Goal: Information Seeking & Learning: Learn about a topic

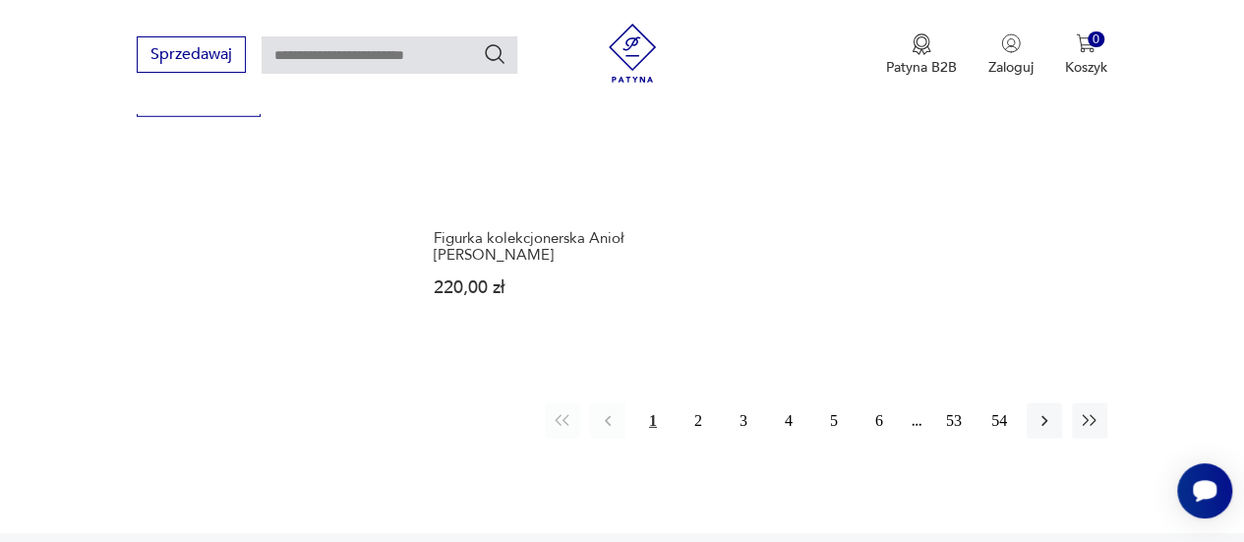
scroll to position [2921, 0]
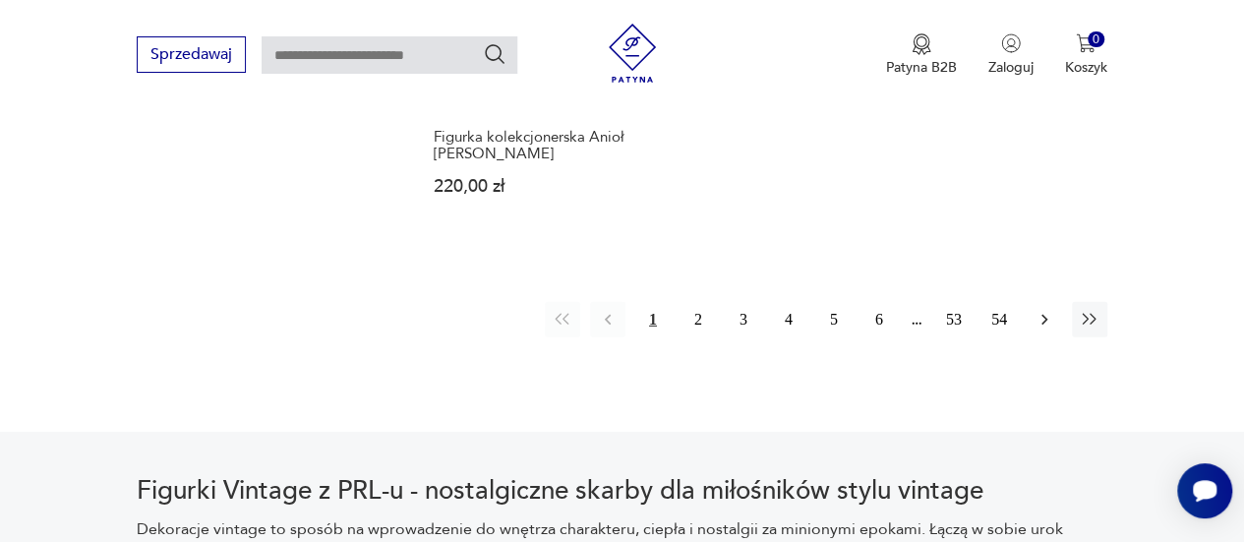
click at [1038, 320] on icon "button" at bounding box center [1045, 320] width 20 height 20
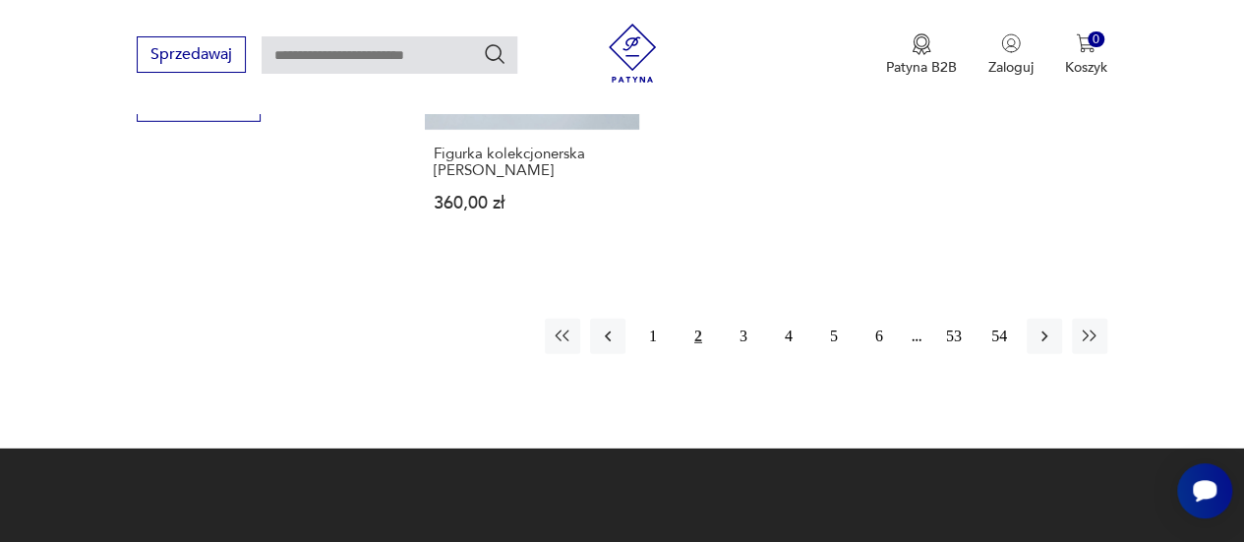
scroll to position [2817, 0]
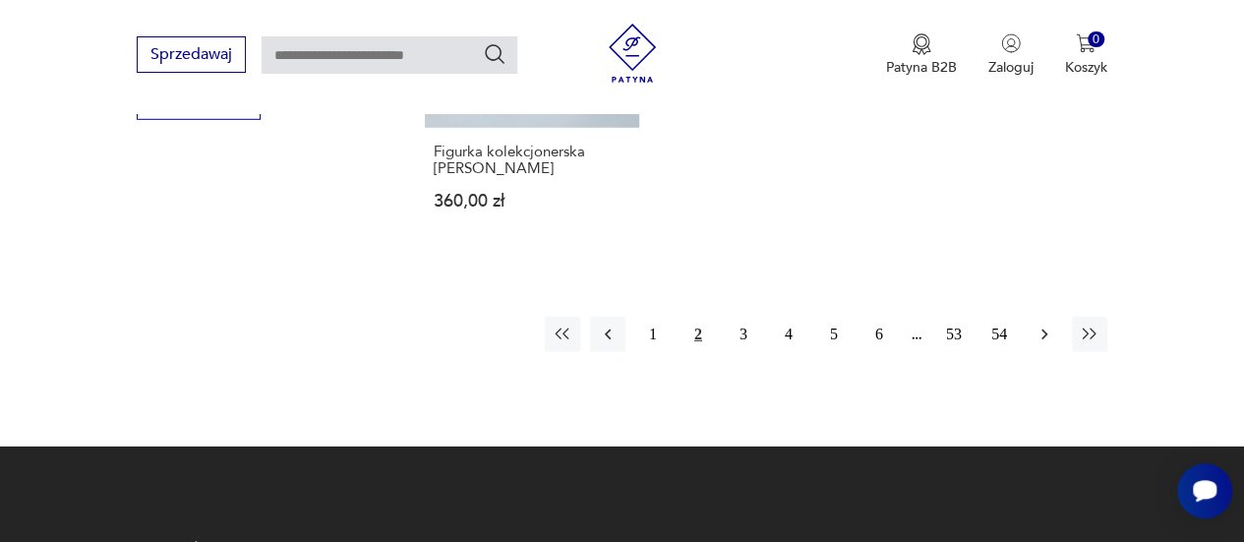
click at [1041, 339] on icon "button" at bounding box center [1045, 335] width 20 height 20
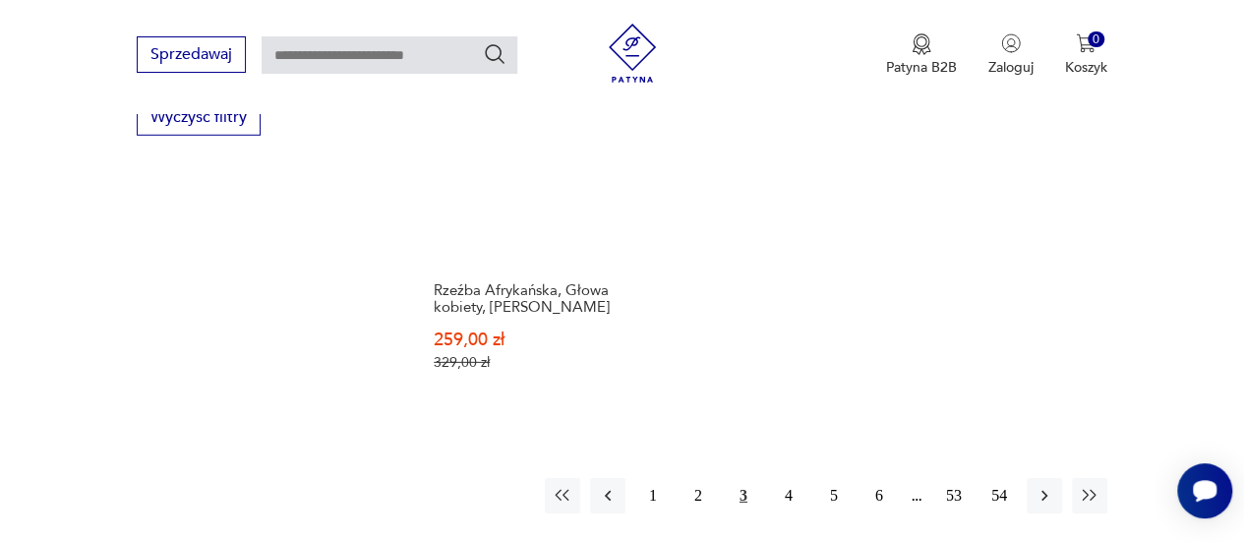
scroll to position [2817, 0]
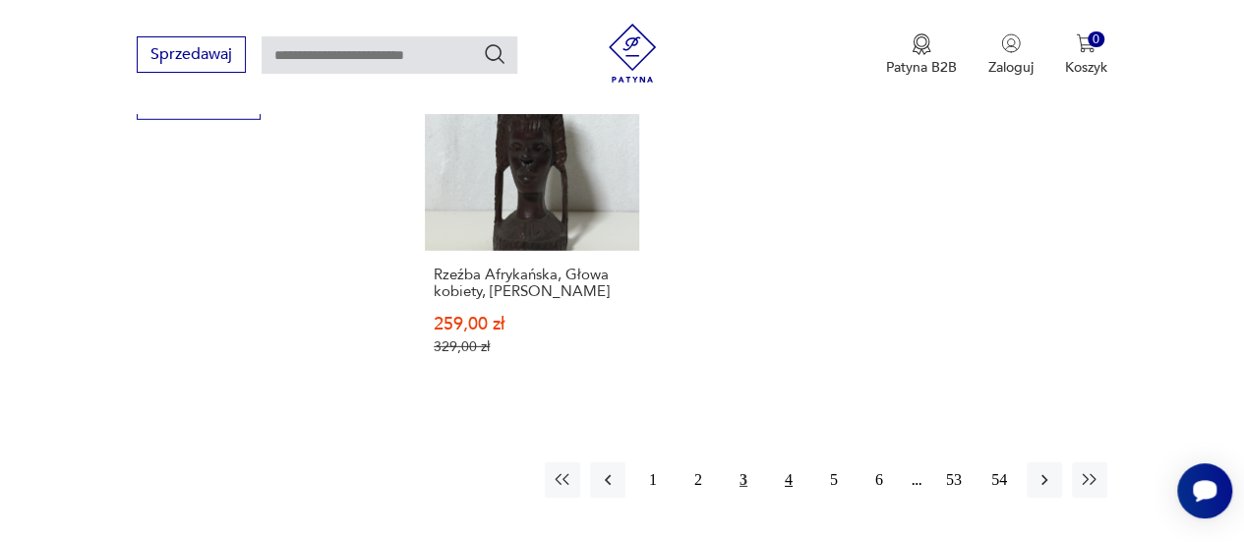
click at [795, 462] on button "4" at bounding box center [788, 479] width 35 height 35
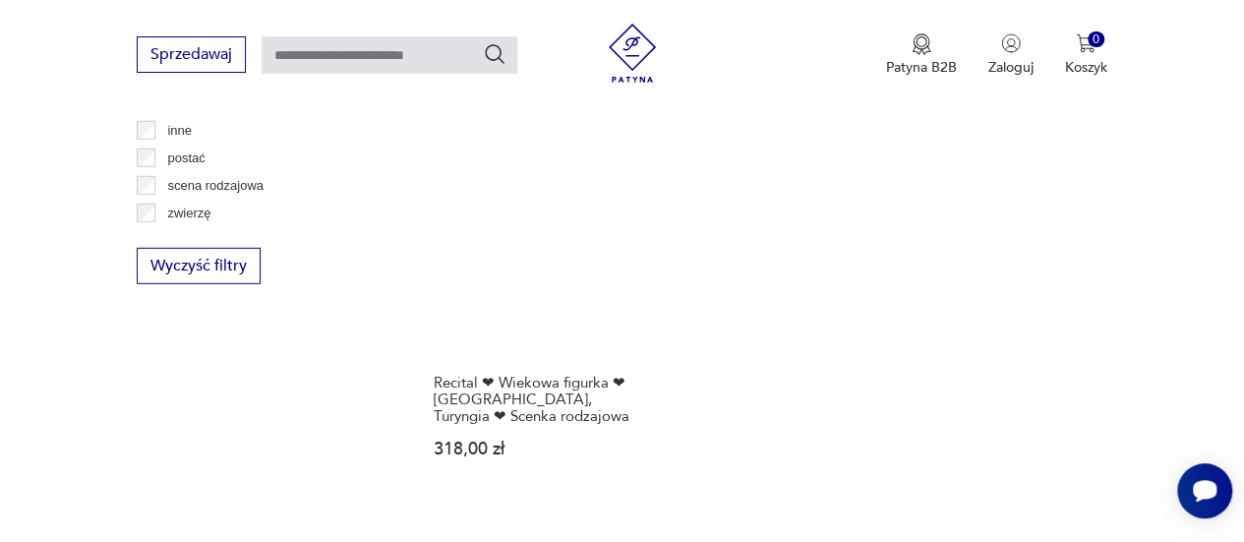
scroll to position [2849, 0]
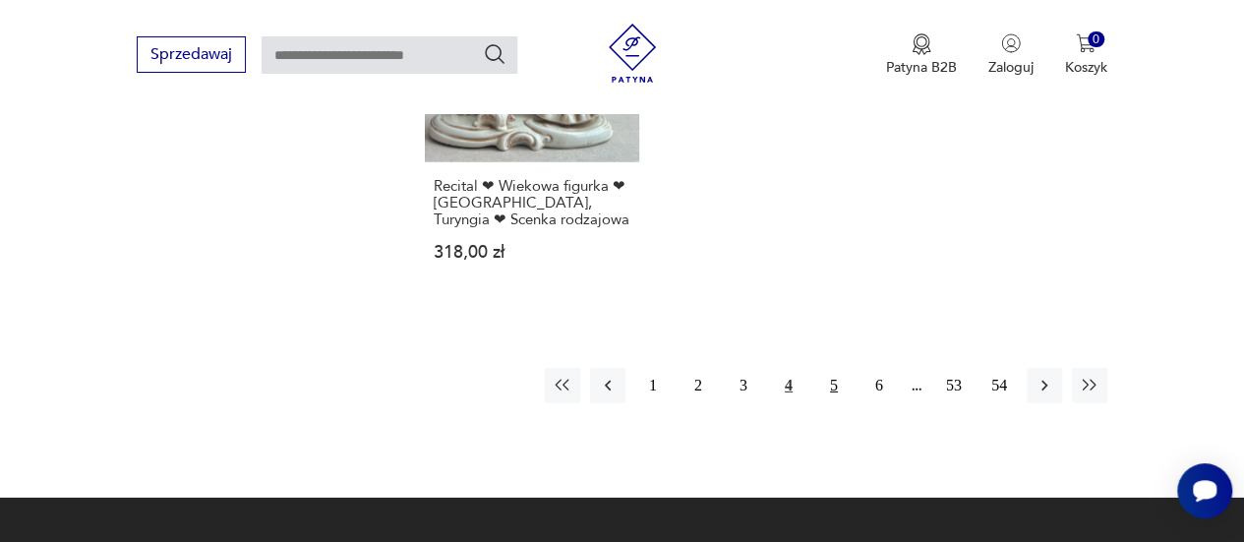
click at [836, 383] on button "5" at bounding box center [833, 385] width 35 height 35
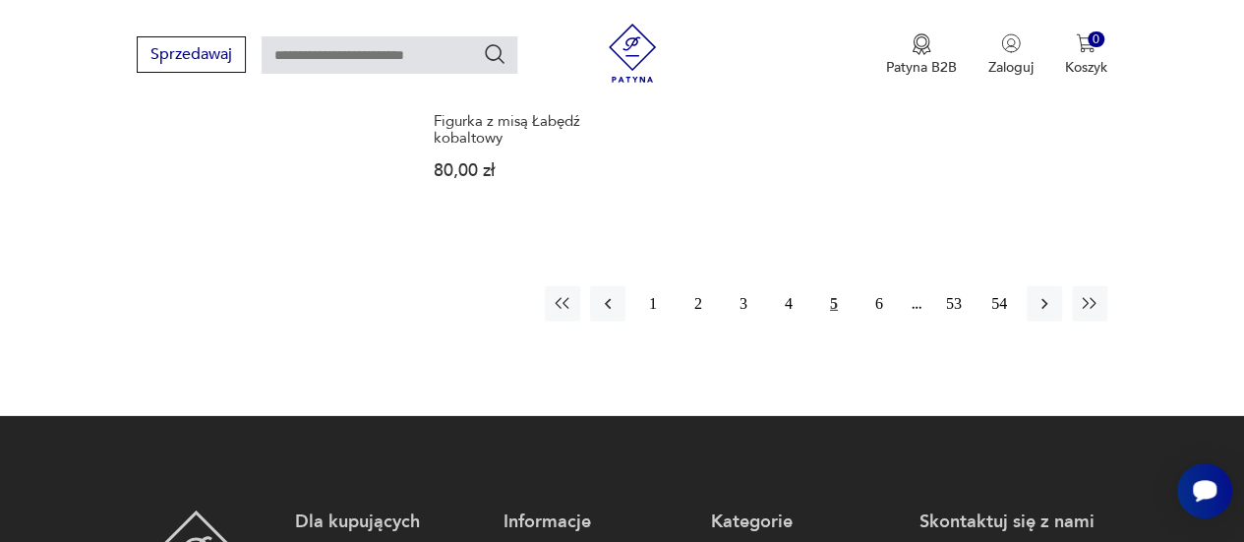
scroll to position [3013, 0]
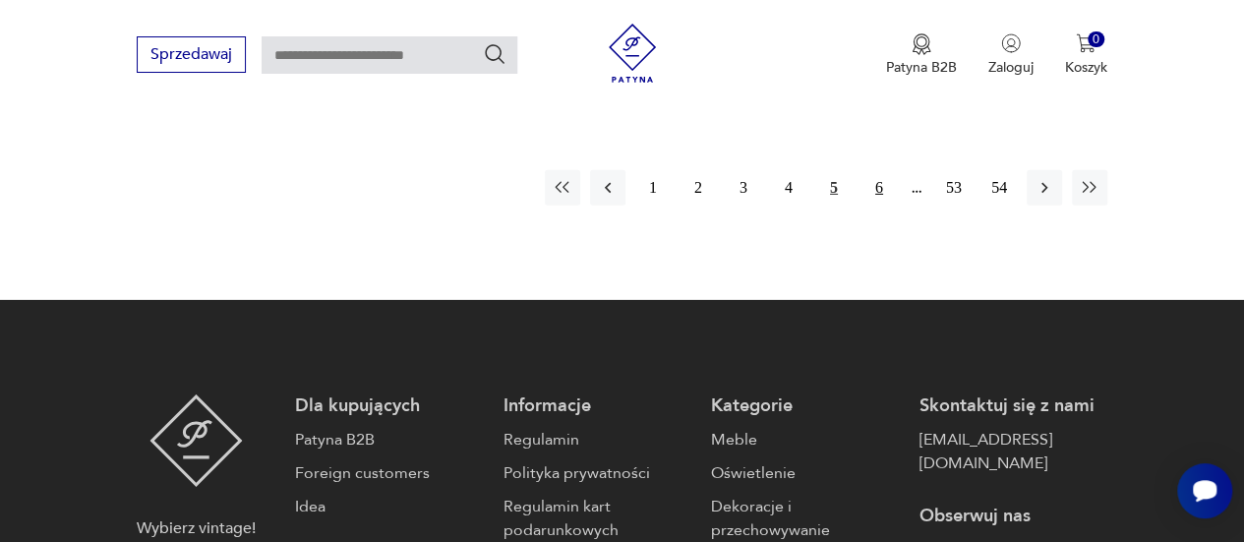
click at [876, 170] on button "6" at bounding box center [879, 187] width 35 height 35
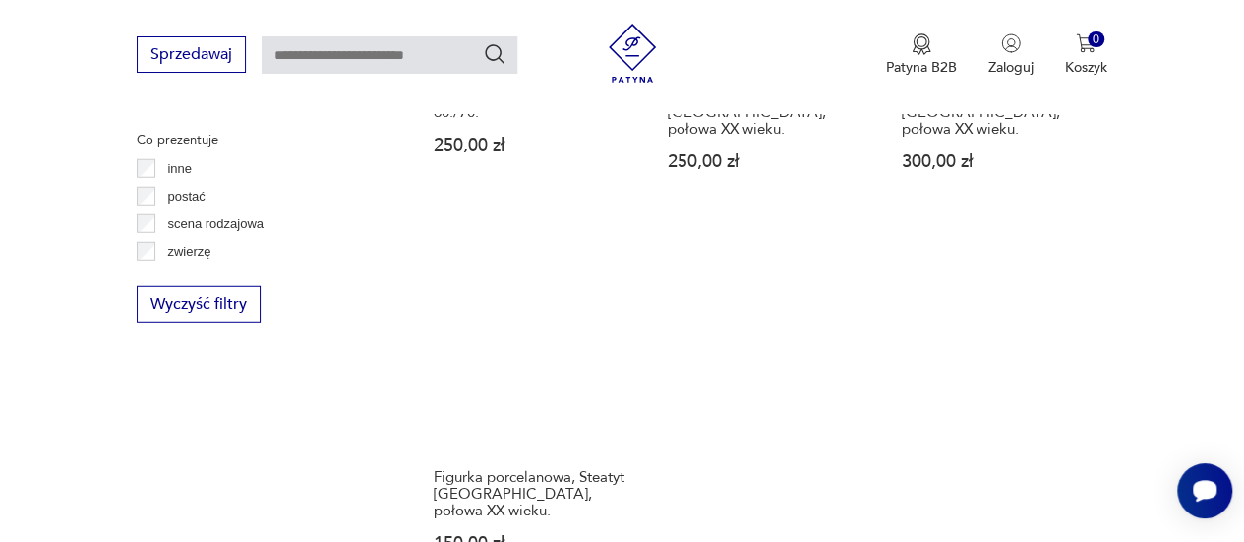
scroll to position [2783, 0]
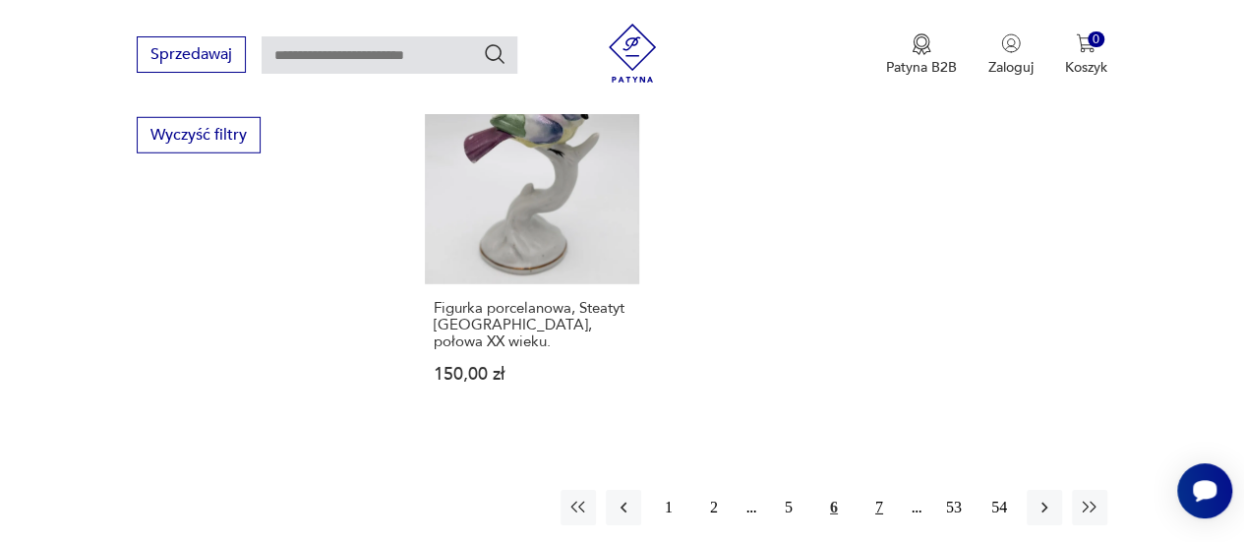
click at [884, 490] on button "7" at bounding box center [879, 507] width 35 height 35
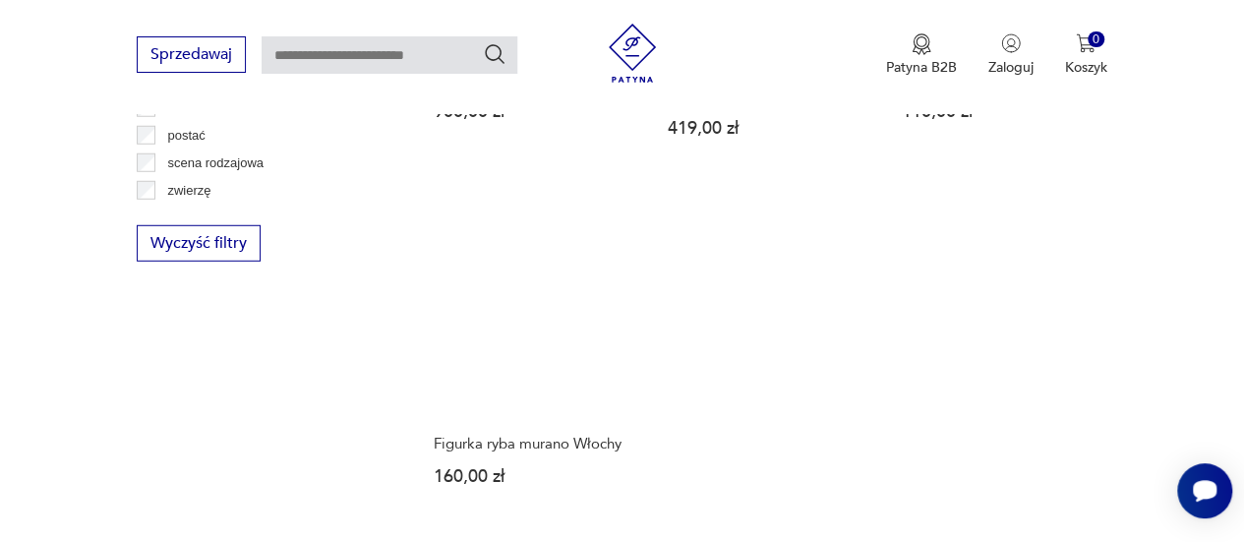
scroll to position [2817, 0]
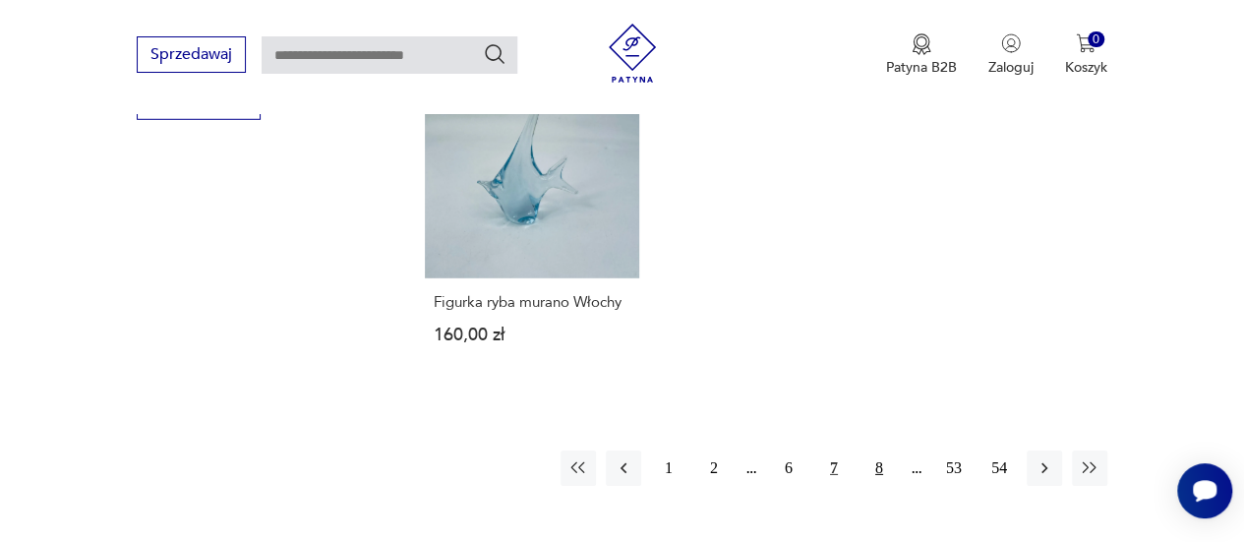
click at [883, 450] on button "8" at bounding box center [879, 467] width 35 height 35
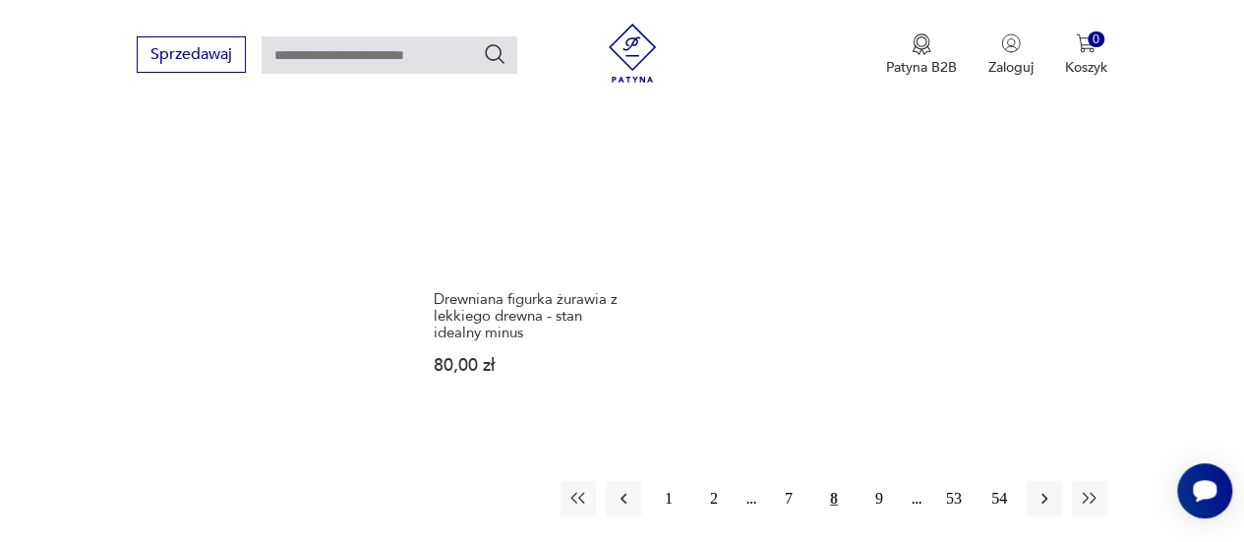
scroll to position [2849, 0]
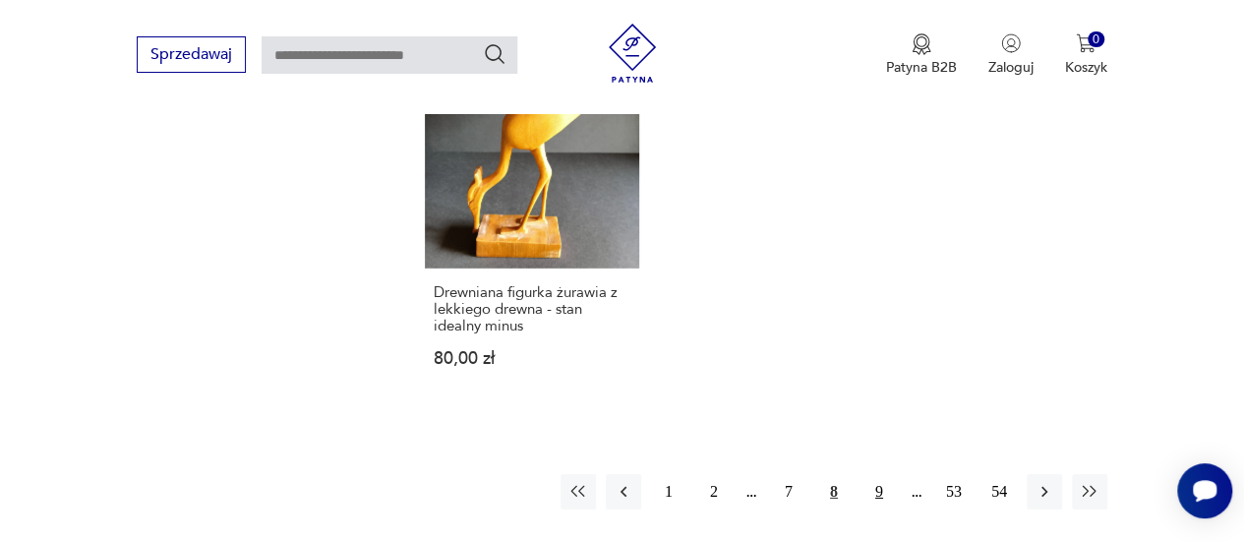
click at [874, 474] on button "9" at bounding box center [879, 491] width 35 height 35
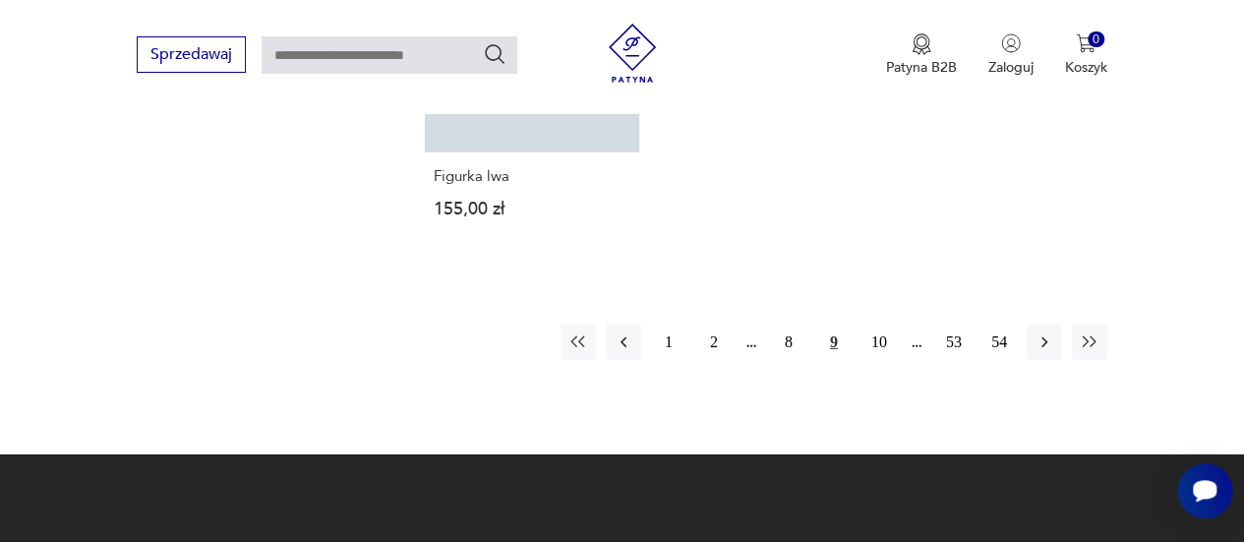
scroll to position [2882, 0]
click at [881, 325] on button "10" at bounding box center [879, 342] width 35 height 35
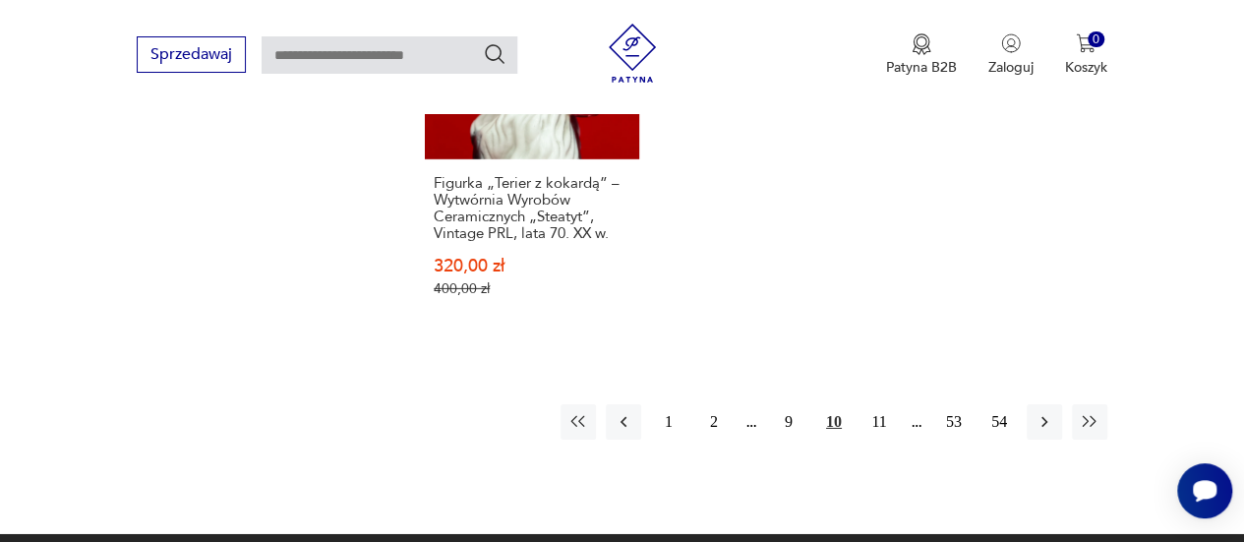
scroll to position [3046, 0]
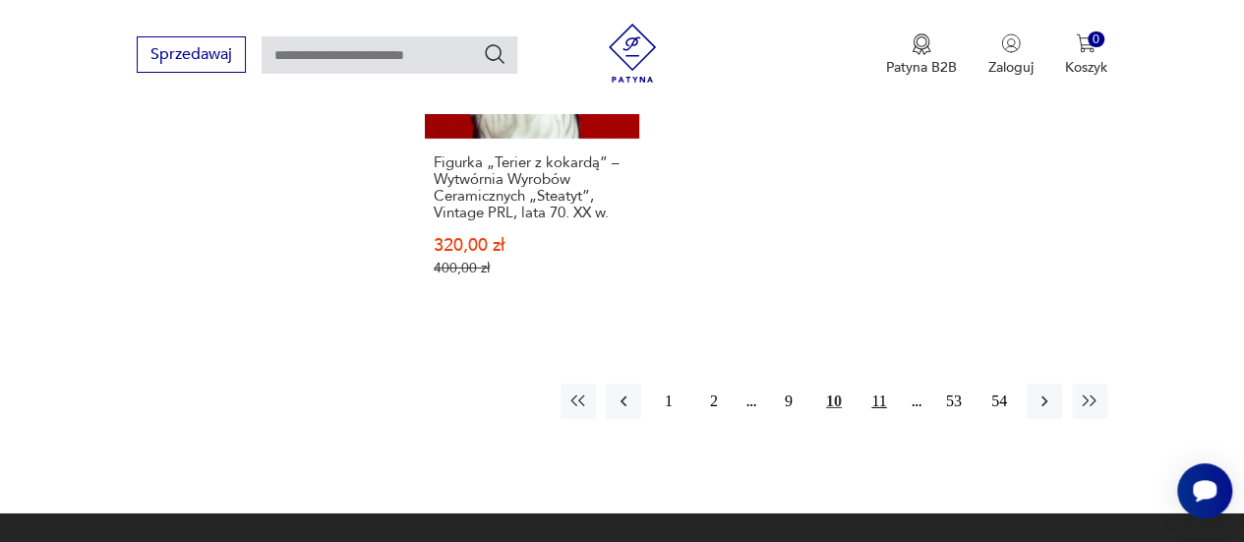
click at [880, 384] on button "11" at bounding box center [879, 401] width 35 height 35
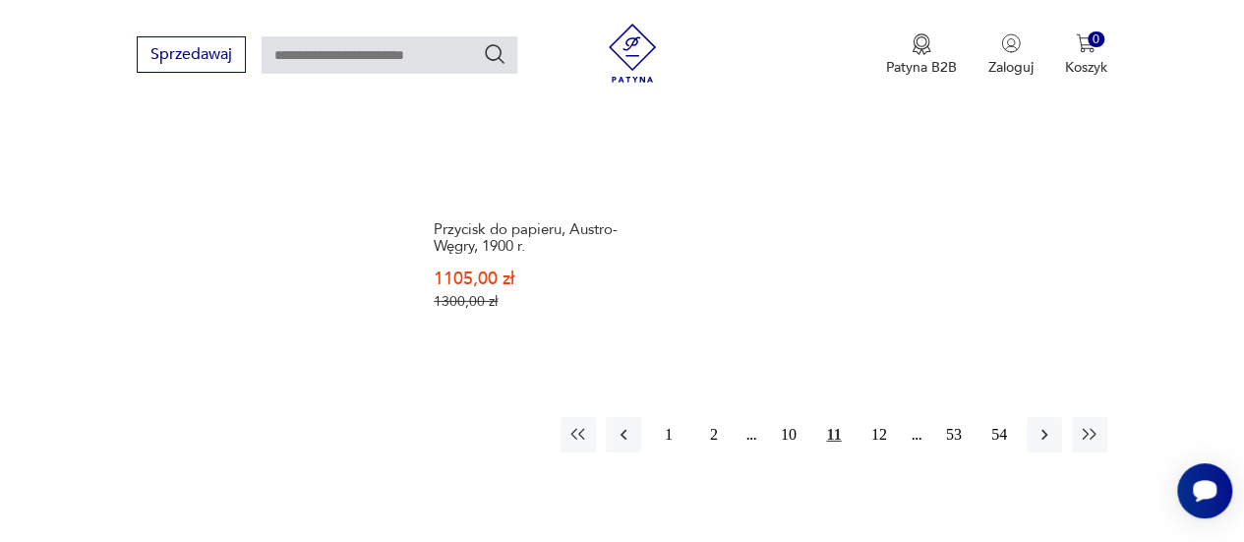
scroll to position [2980, 0]
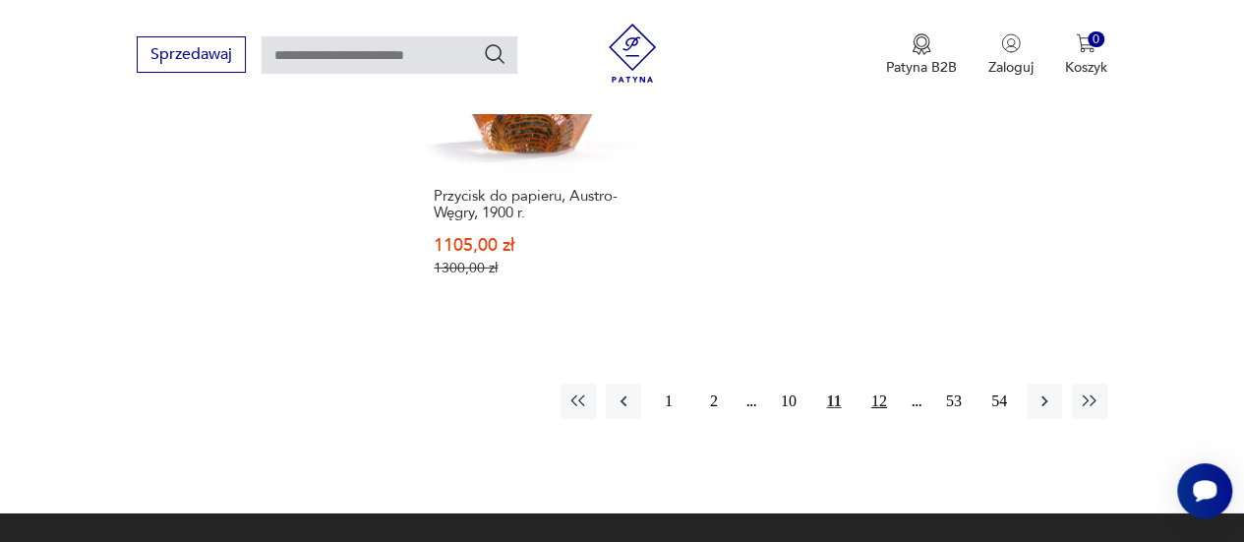
click at [872, 384] on button "12" at bounding box center [879, 401] width 35 height 35
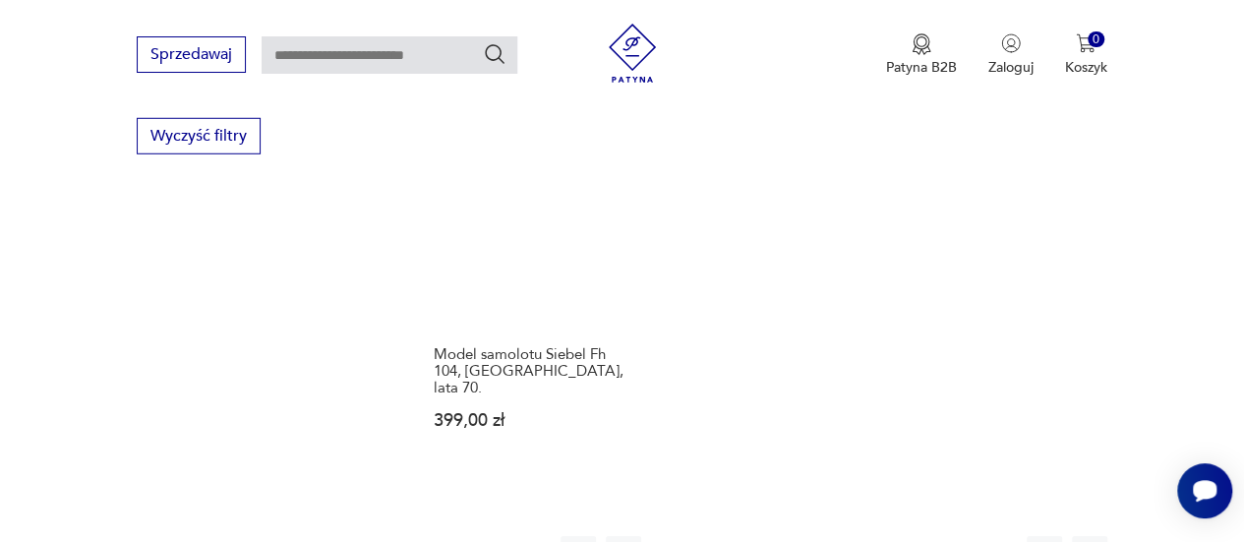
scroll to position [2980, 0]
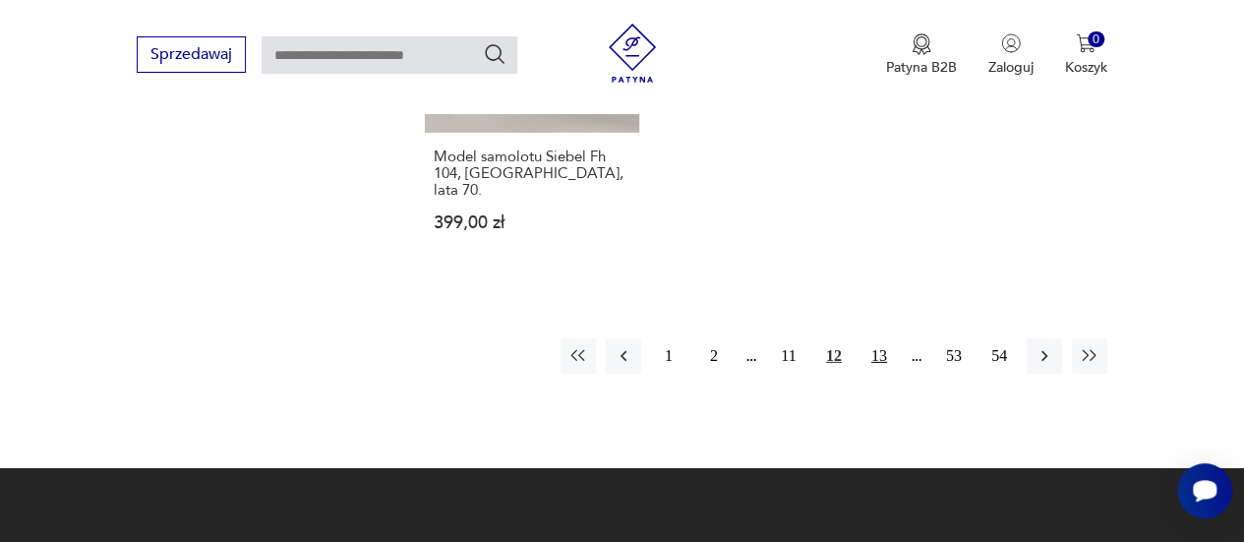
click at [875, 338] on button "13" at bounding box center [879, 355] width 35 height 35
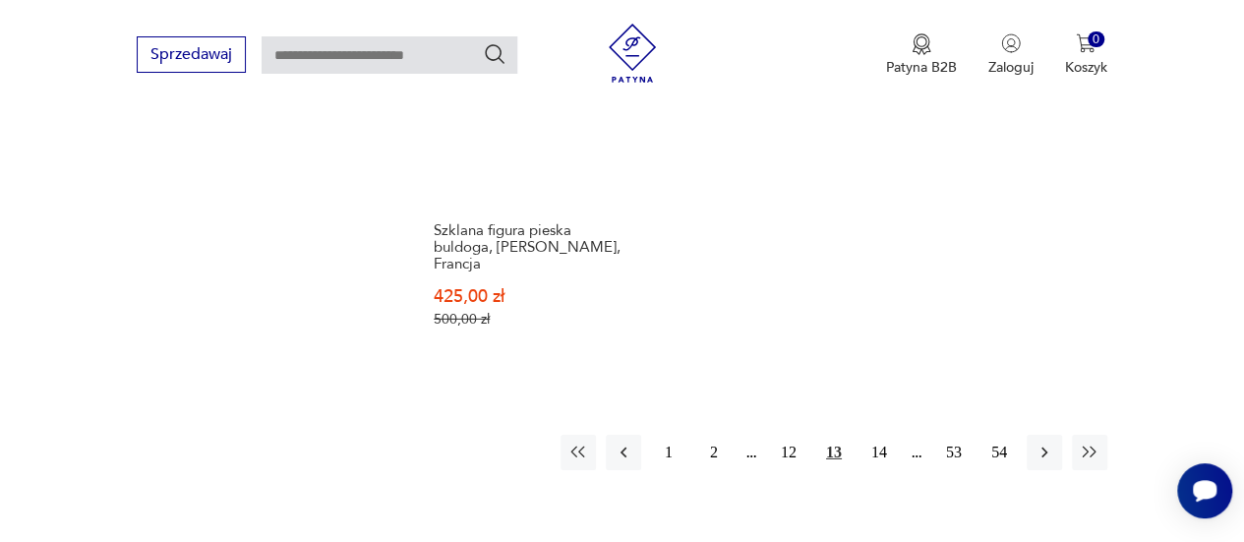
scroll to position [2882, 0]
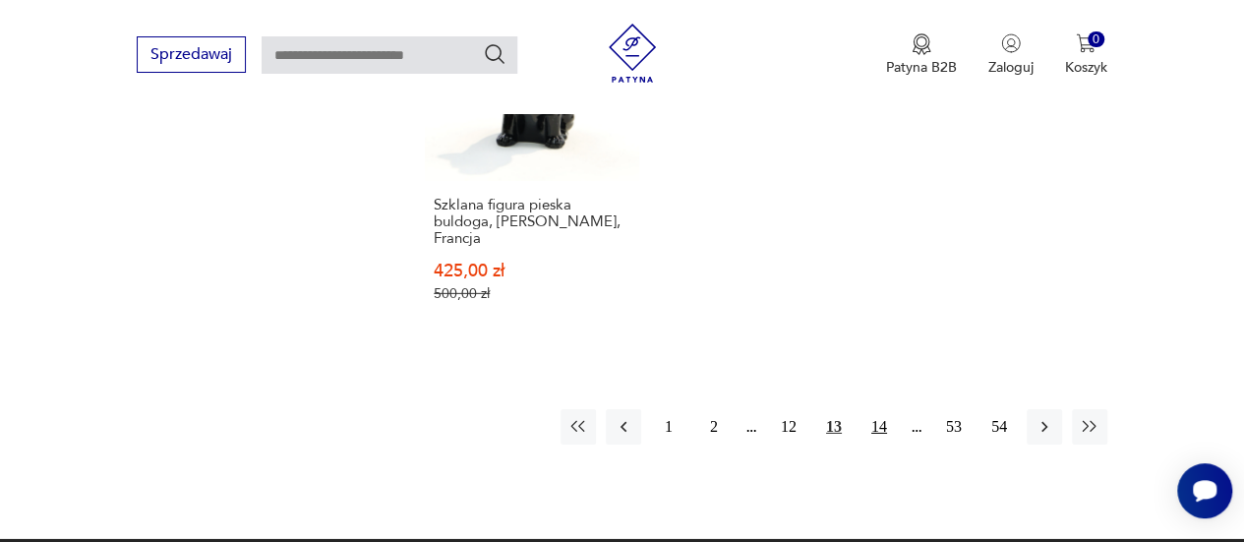
click at [877, 409] on button "14" at bounding box center [879, 426] width 35 height 35
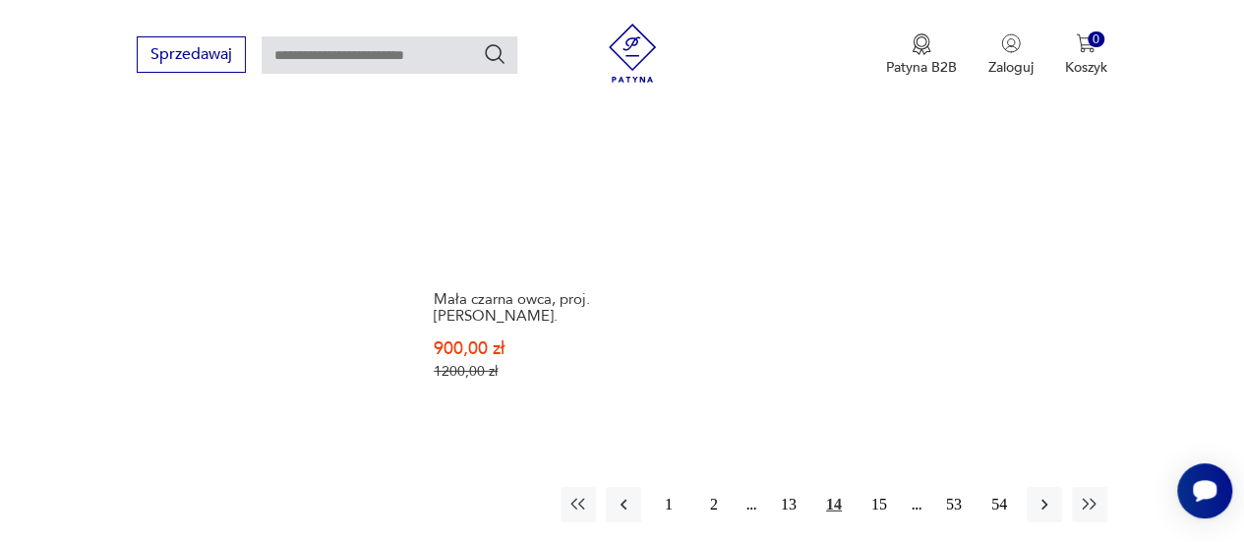
scroll to position [2849, 0]
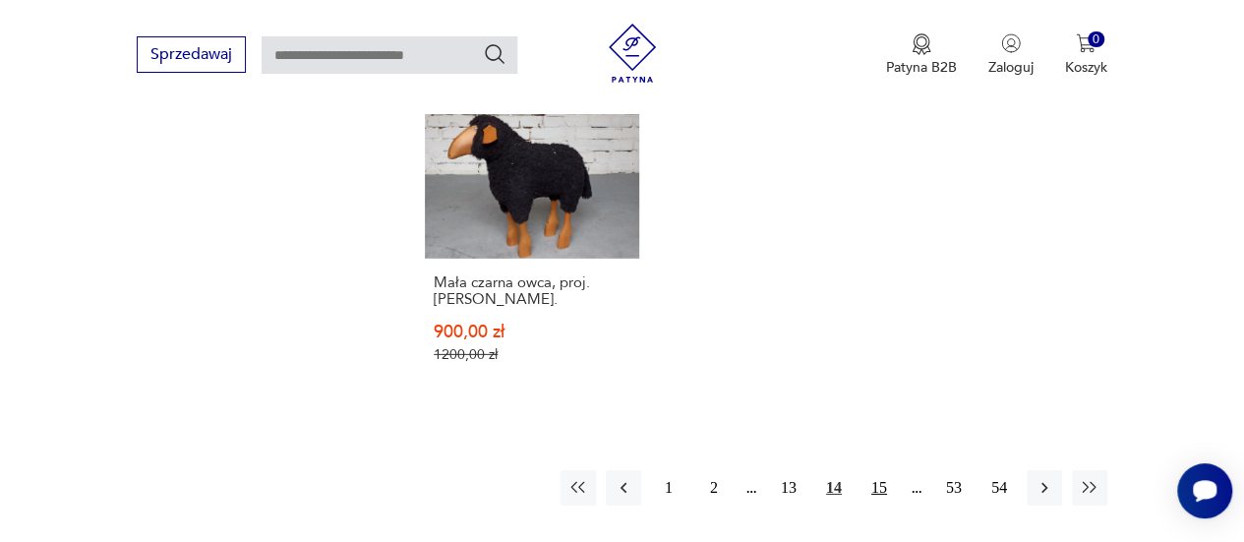
click at [875, 470] on button "15" at bounding box center [879, 487] width 35 height 35
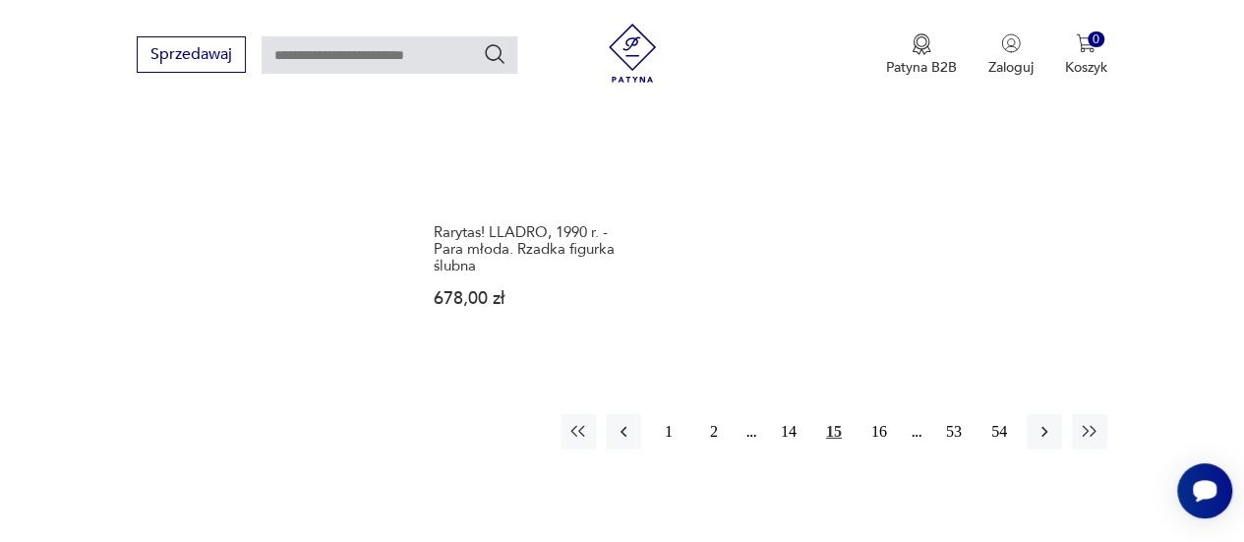
scroll to position [2882, 0]
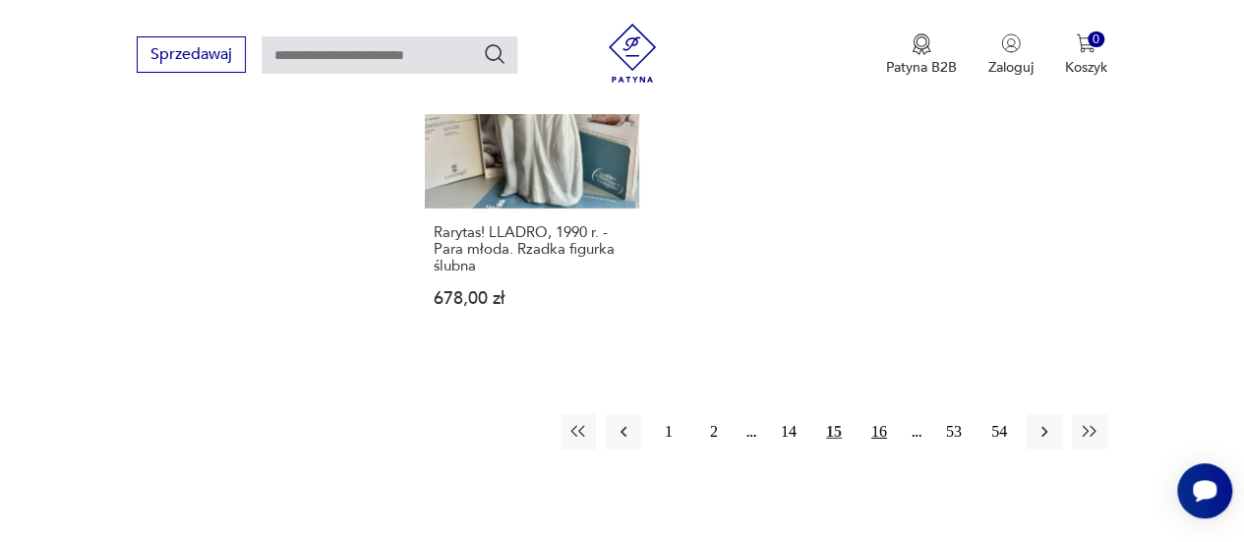
click at [885, 414] on button "16" at bounding box center [879, 431] width 35 height 35
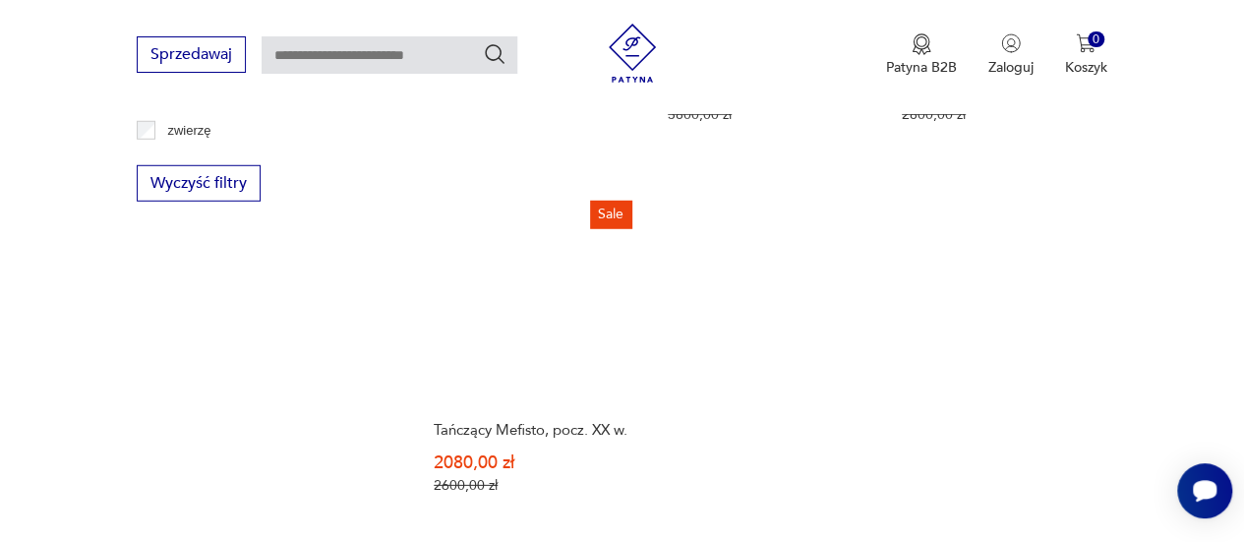
scroll to position [2882, 0]
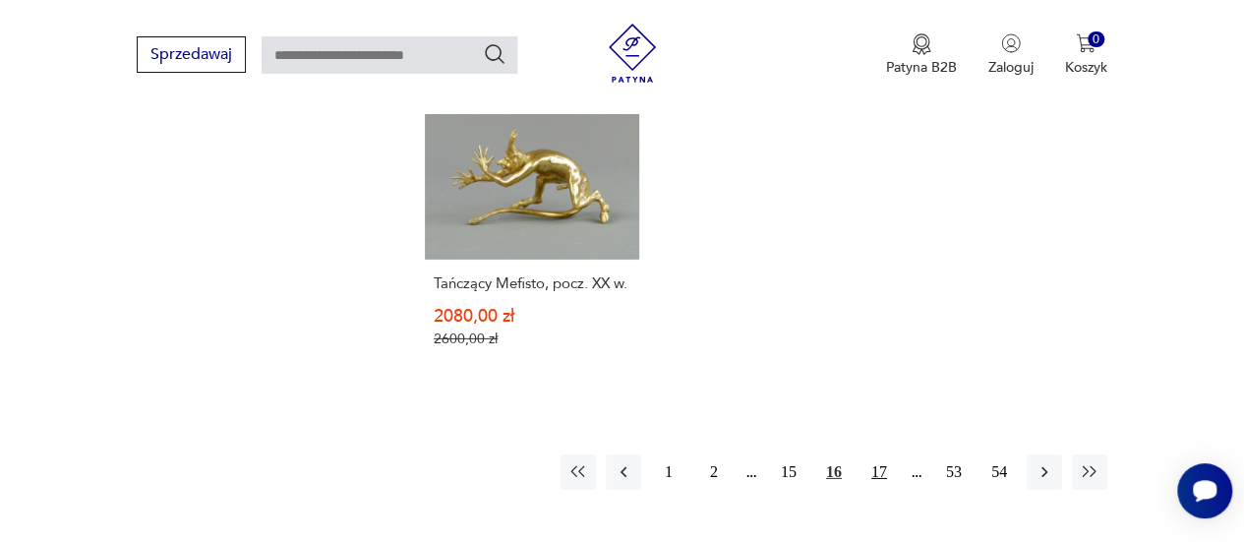
click at [880, 454] on button "17" at bounding box center [879, 471] width 35 height 35
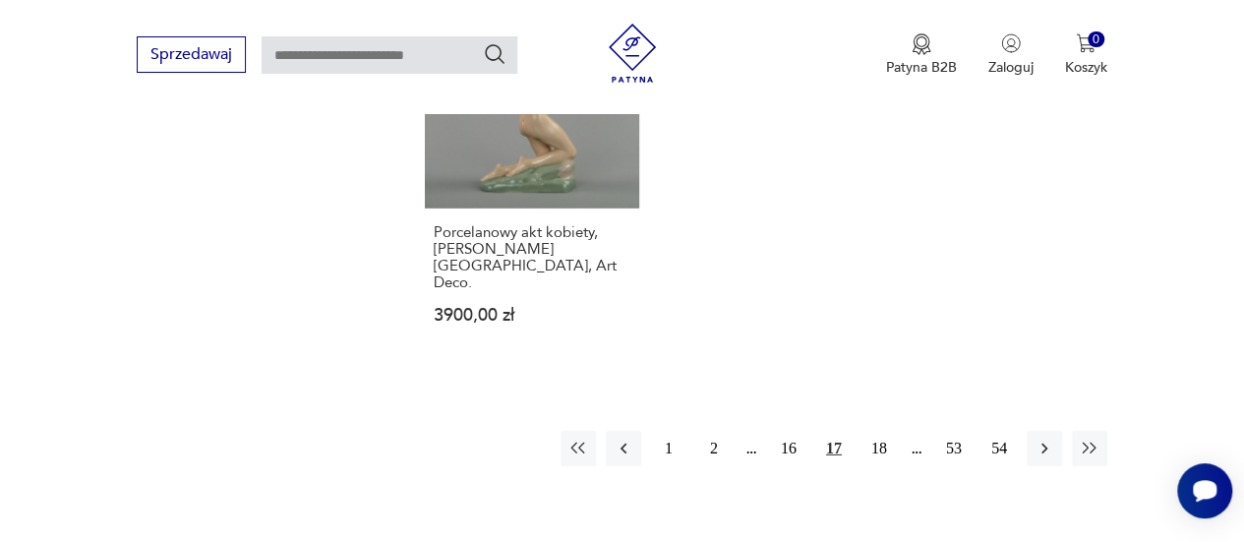
scroll to position [2849, 0]
click at [873, 430] on button "18" at bounding box center [879, 447] width 35 height 35
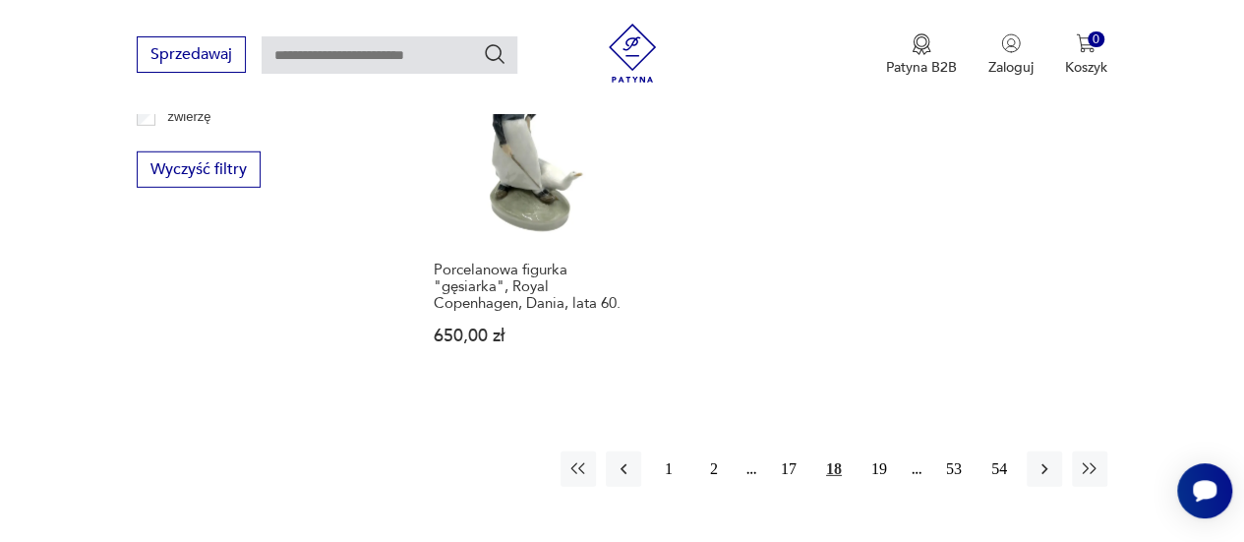
scroll to position [2751, 0]
click at [879, 449] on button "19" at bounding box center [879, 466] width 35 height 35
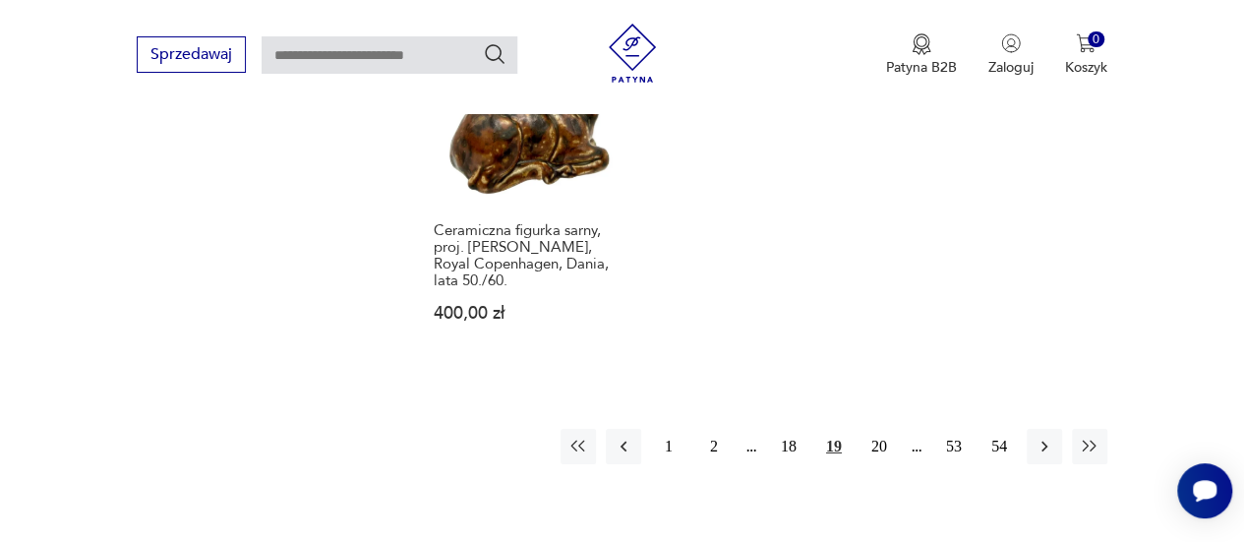
scroll to position [2947, 0]
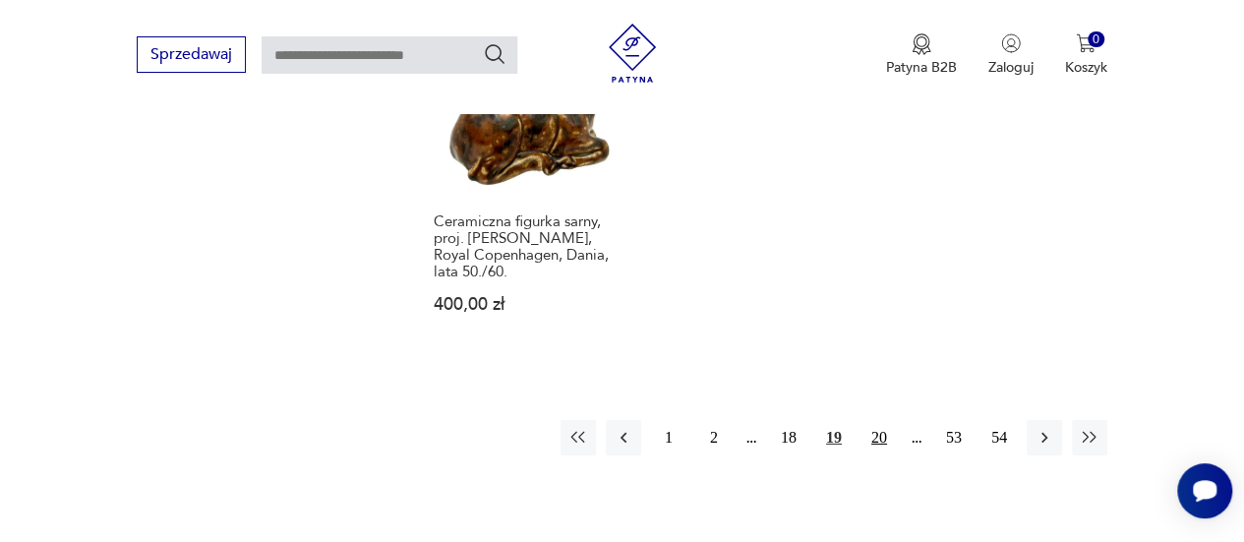
click at [867, 420] on button "20" at bounding box center [879, 437] width 35 height 35
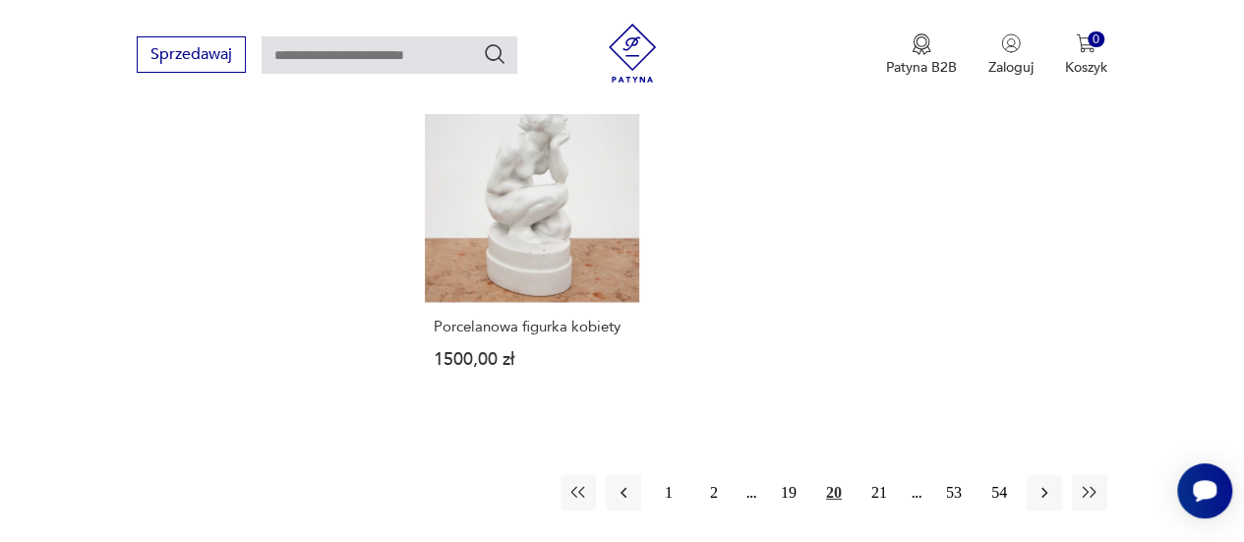
scroll to position [2882, 0]
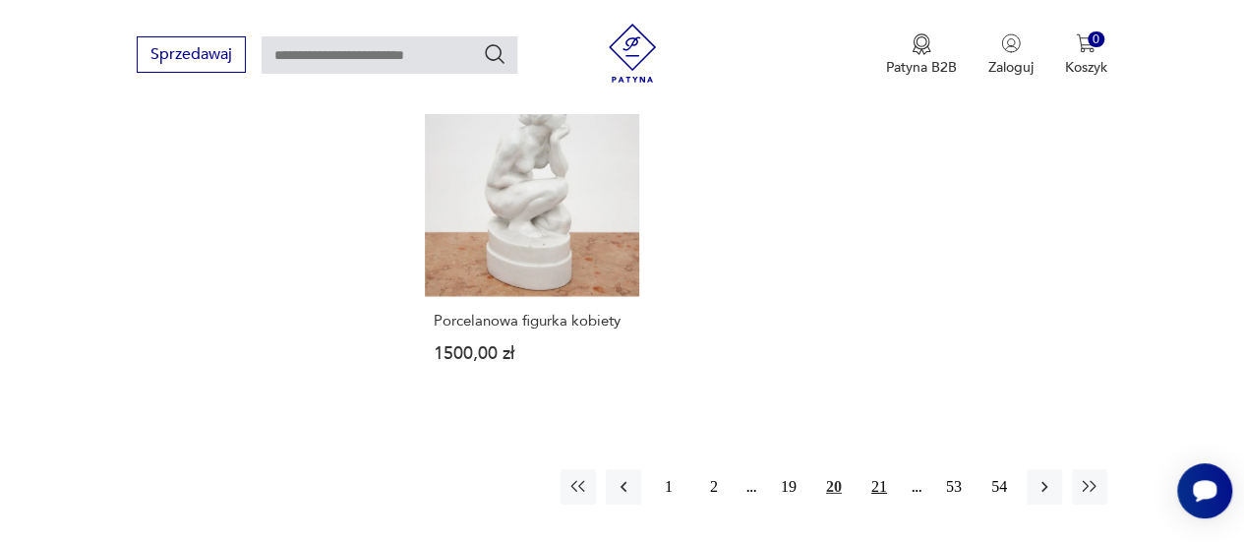
click at [874, 469] on button "21" at bounding box center [879, 486] width 35 height 35
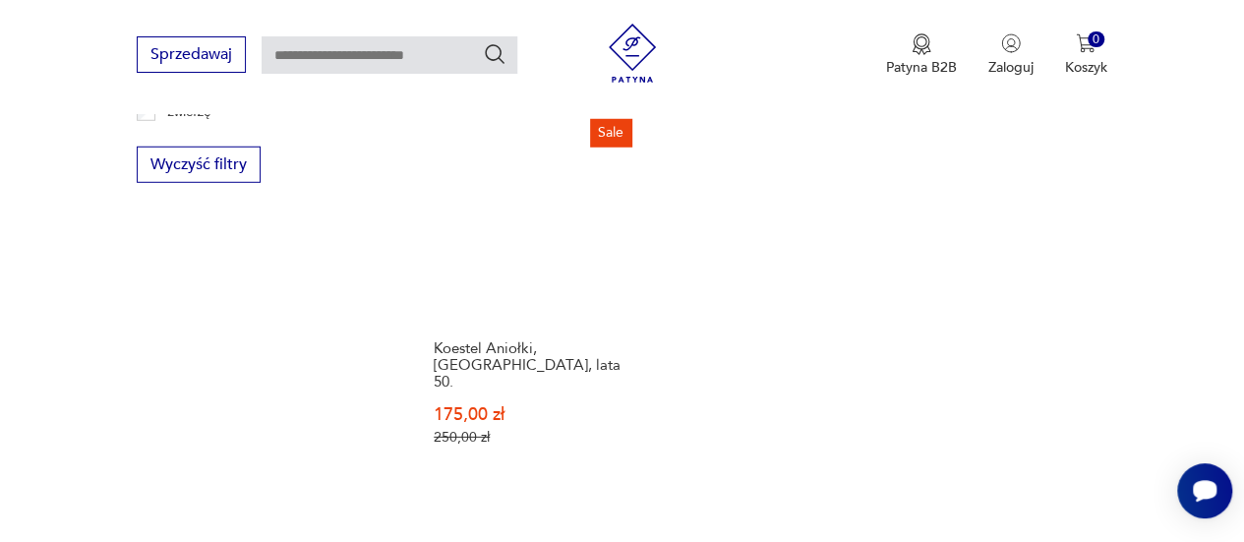
scroll to position [2915, 0]
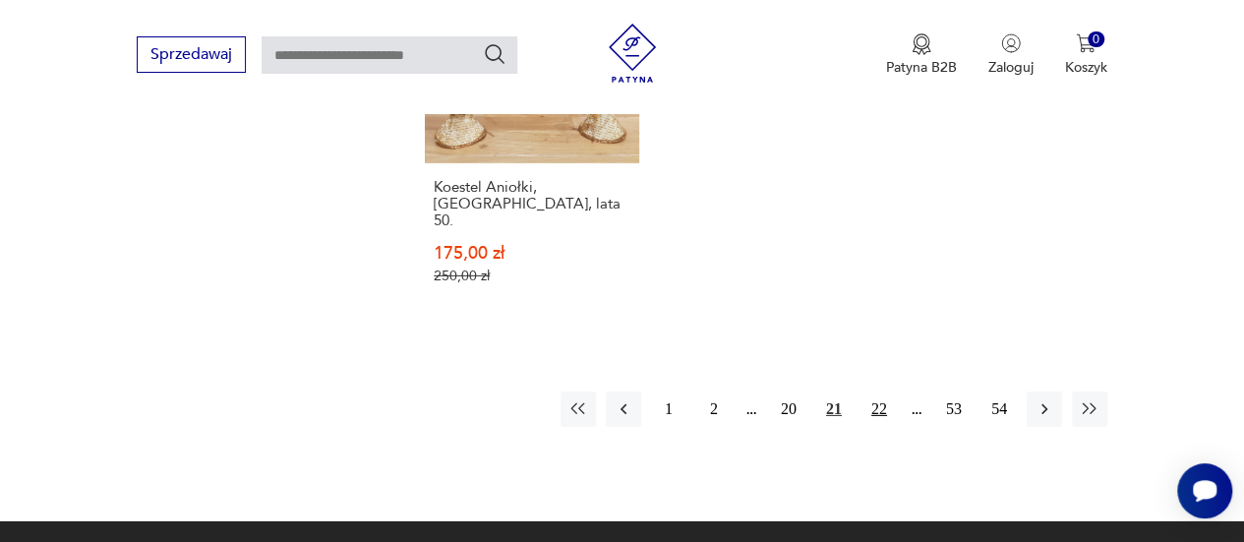
click at [877, 391] on button "22" at bounding box center [879, 408] width 35 height 35
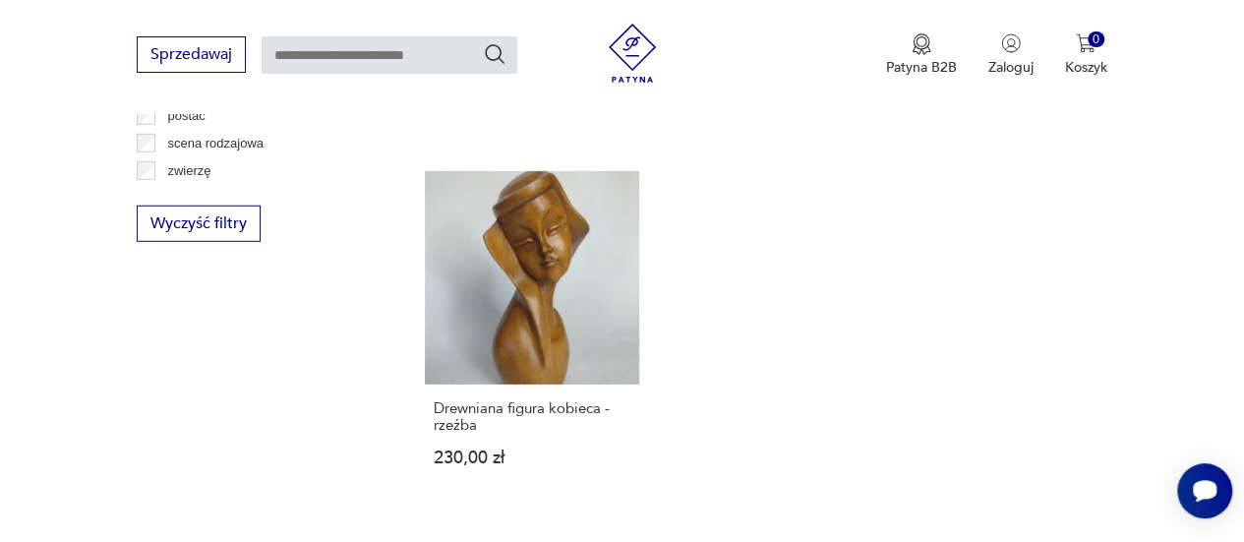
scroll to position [2817, 0]
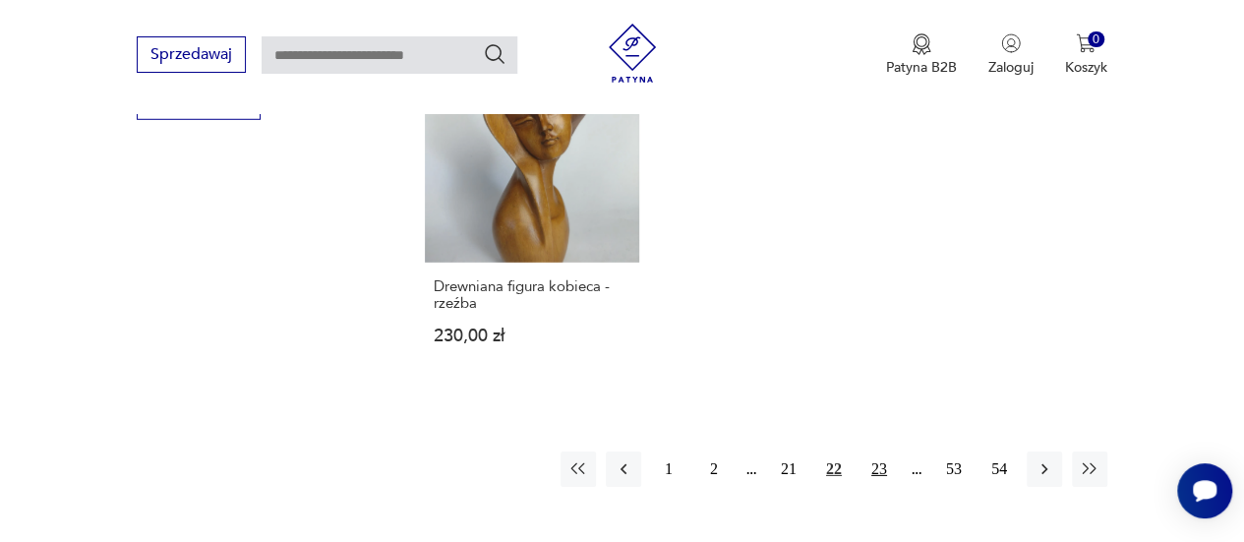
click at [885, 451] on button "23" at bounding box center [879, 468] width 35 height 35
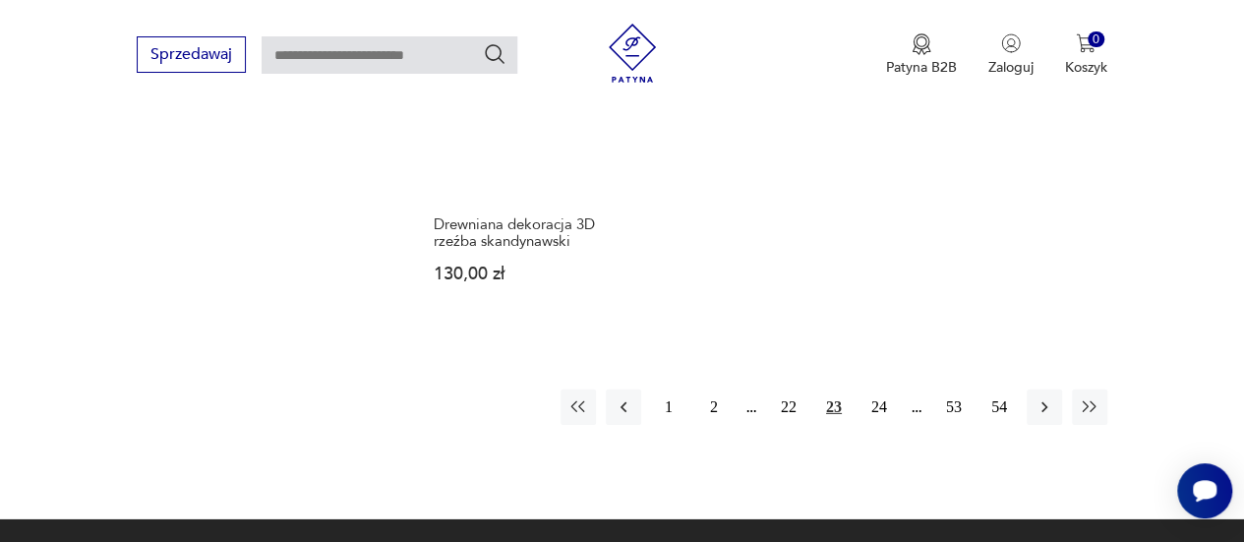
scroll to position [2915, 0]
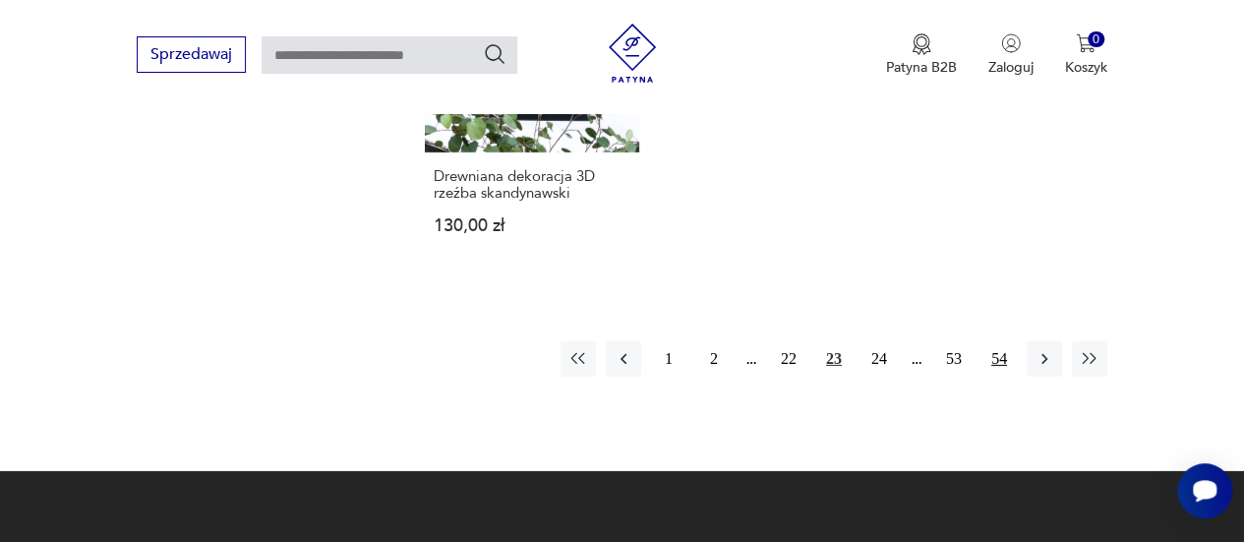
click at [999, 341] on button "54" at bounding box center [998, 358] width 35 height 35
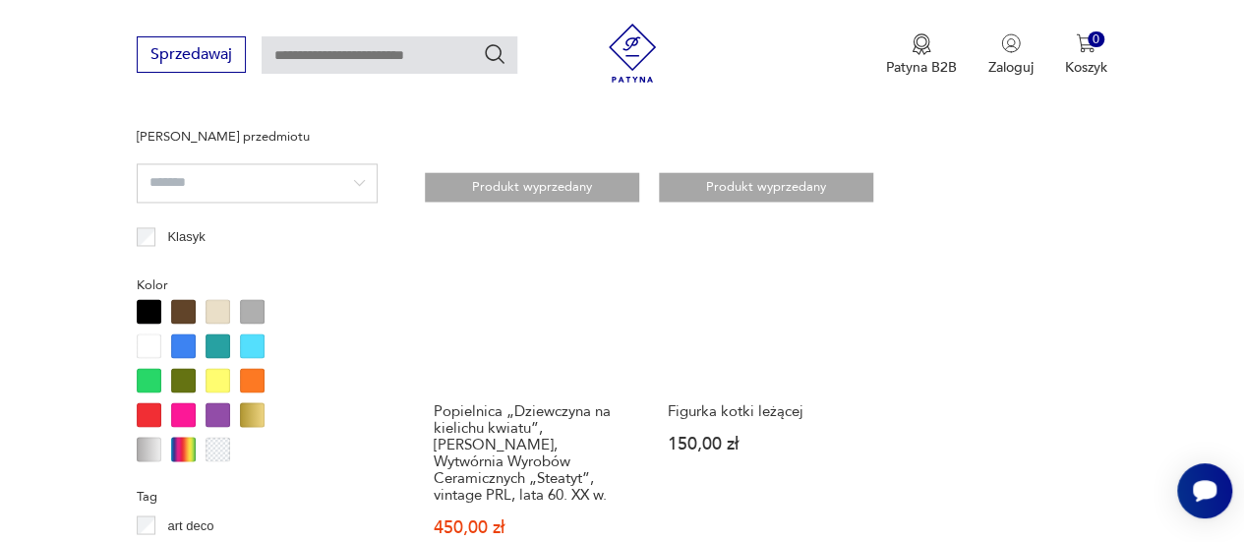
scroll to position [1701, 0]
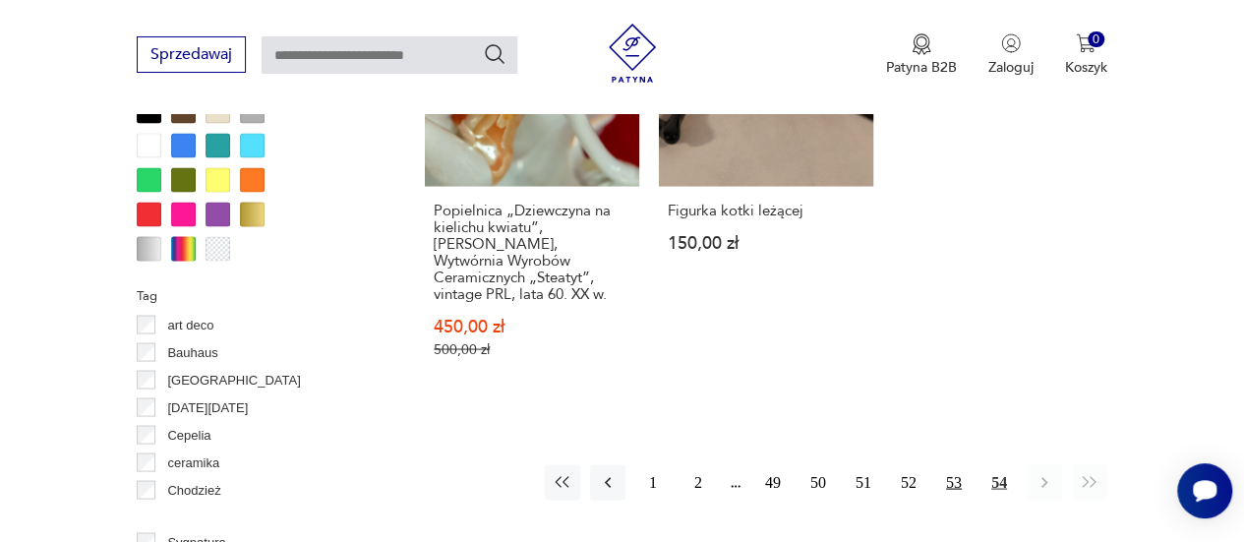
click at [952, 464] on button "53" at bounding box center [953, 481] width 35 height 35
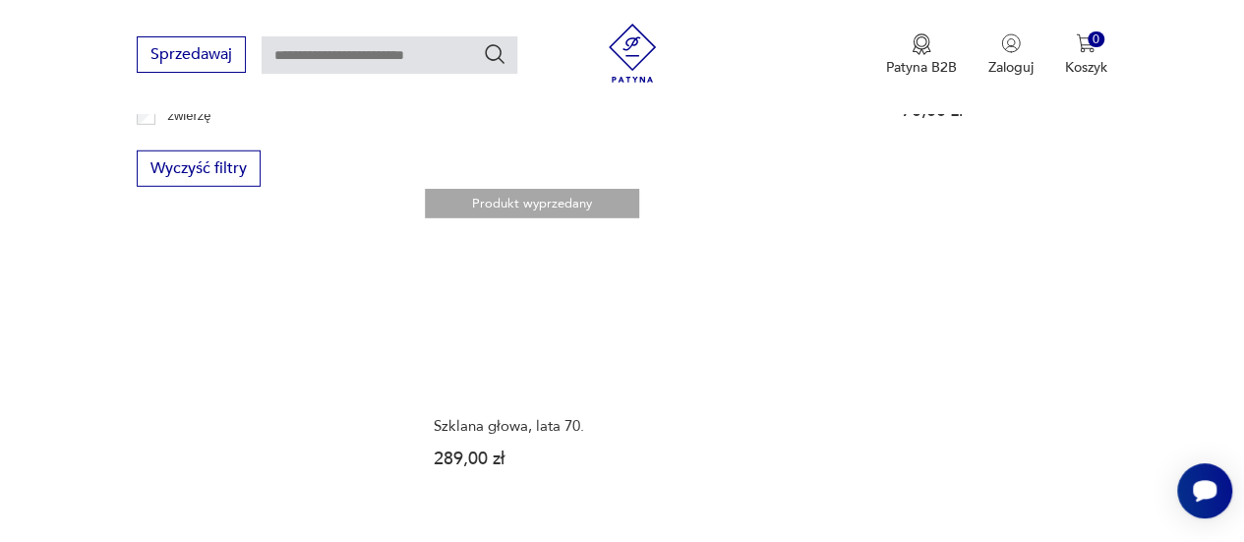
scroll to position [2882, 0]
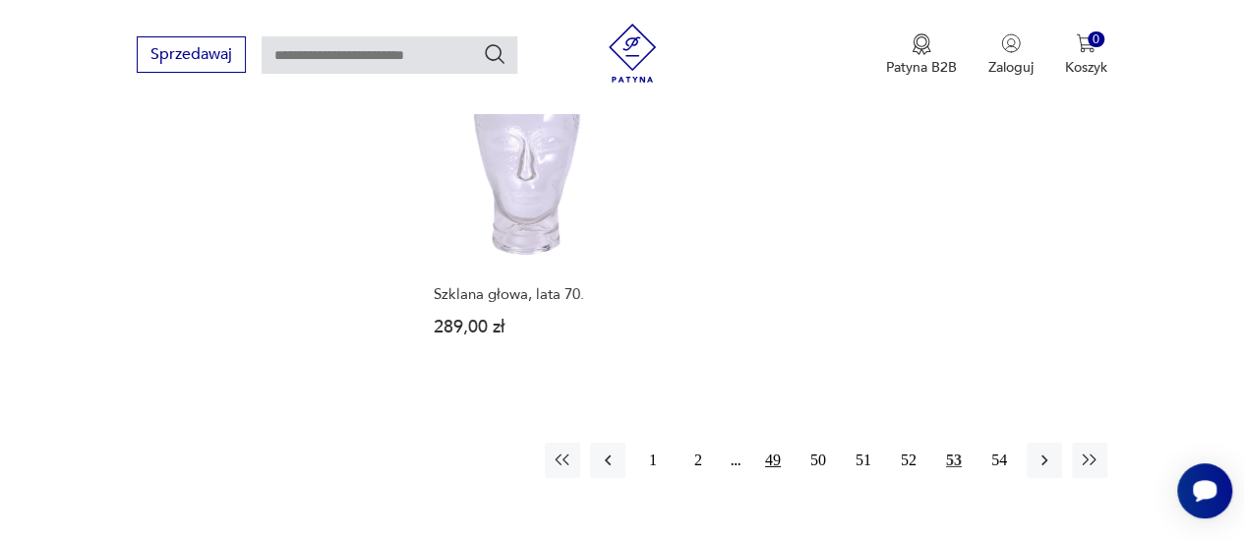
click at [771, 443] on button "49" at bounding box center [772, 460] width 35 height 35
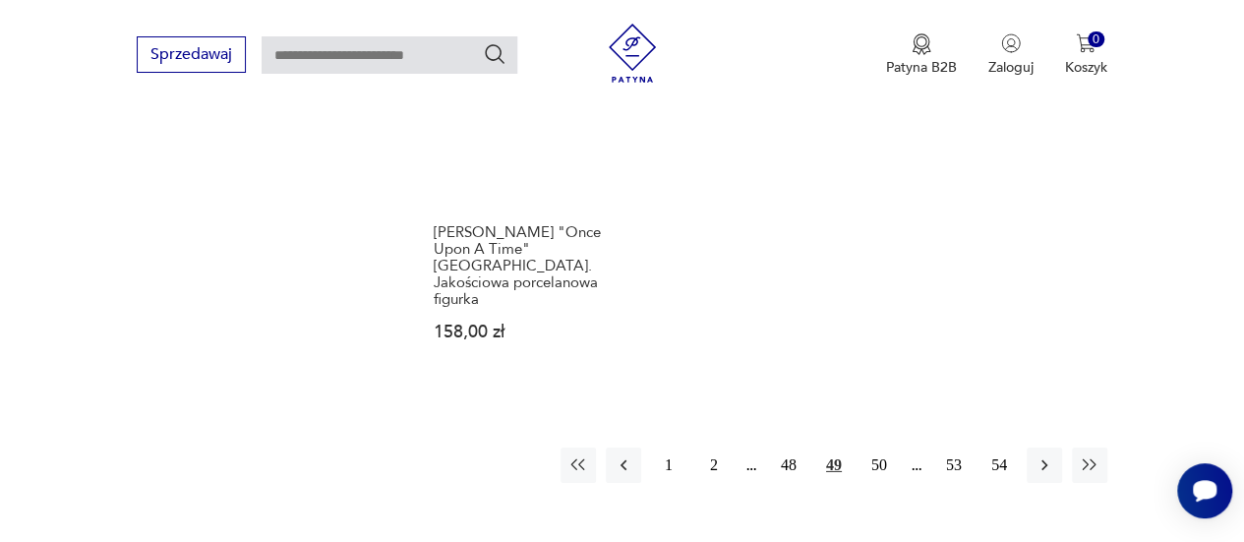
scroll to position [2980, 0]
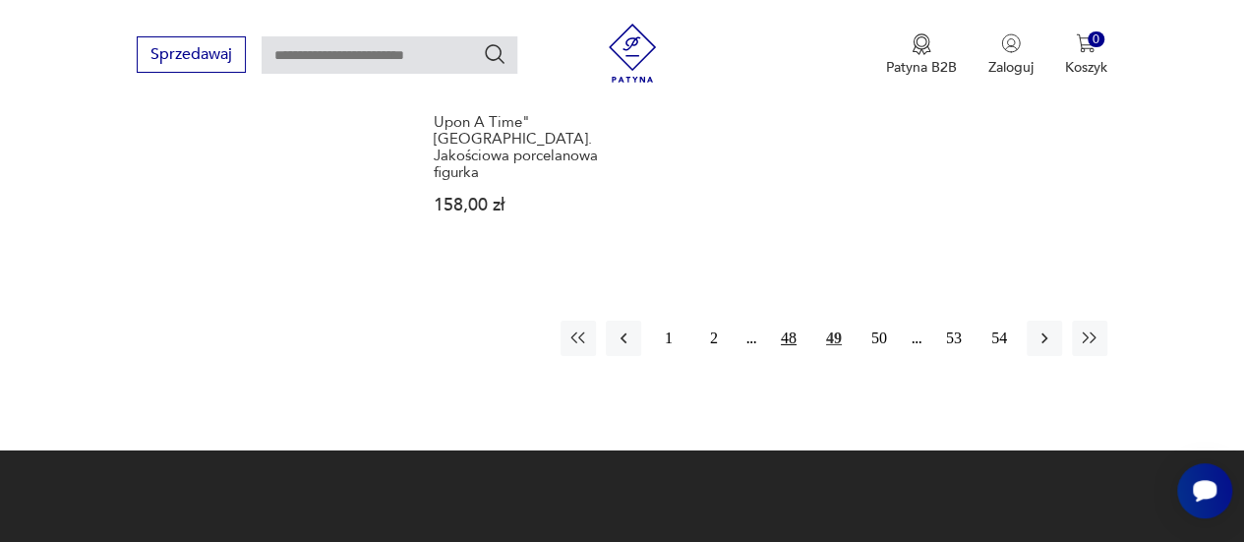
click at [787, 321] on button "48" at bounding box center [788, 338] width 35 height 35
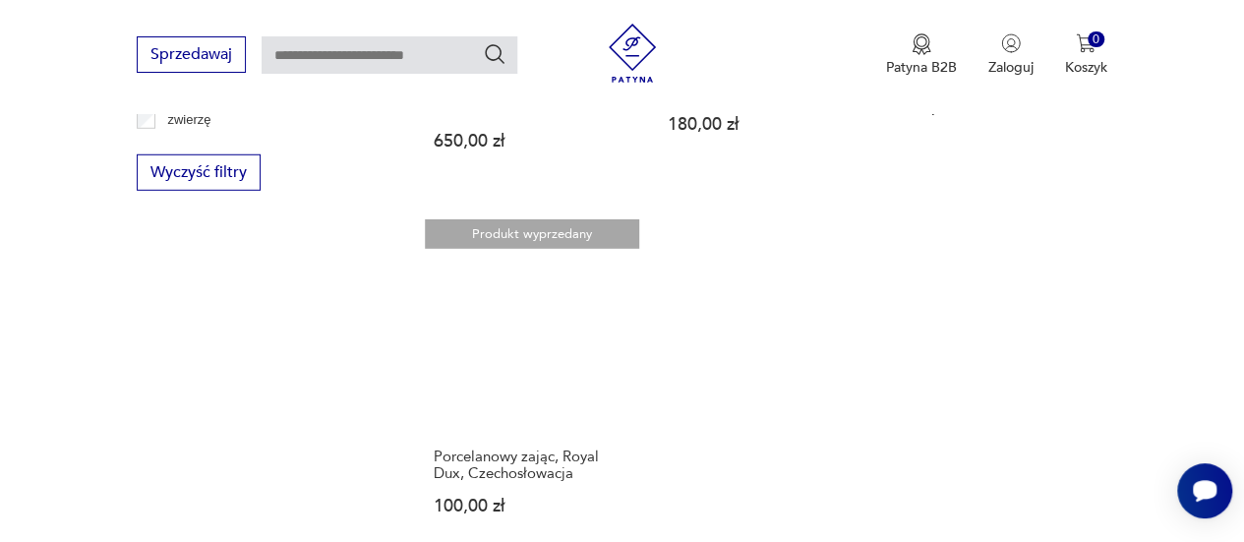
scroll to position [2947, 0]
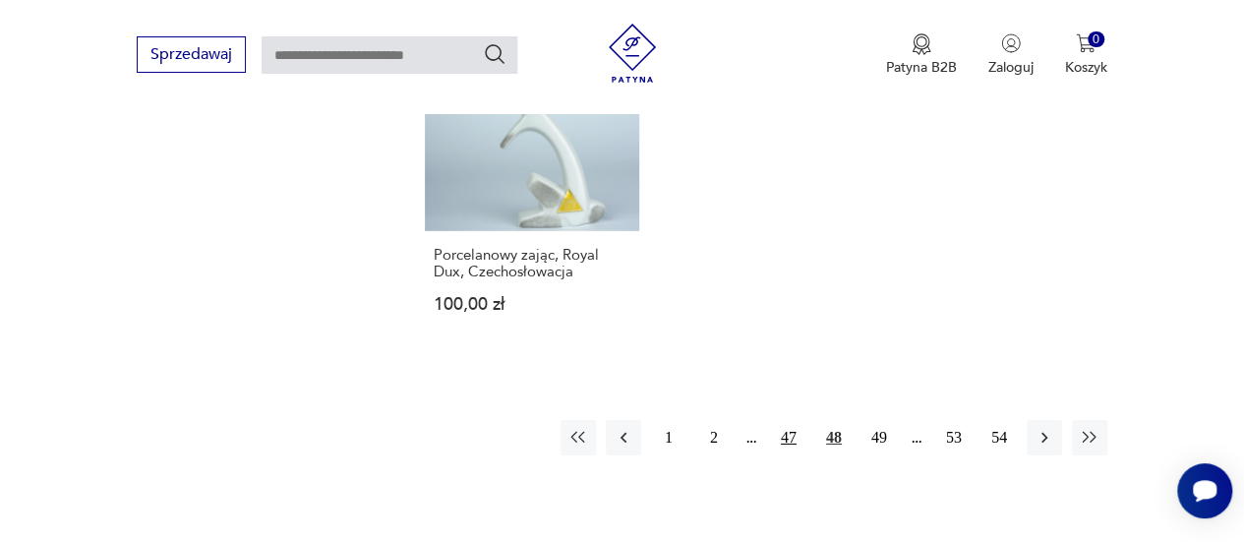
click at [791, 420] on button "47" at bounding box center [788, 437] width 35 height 35
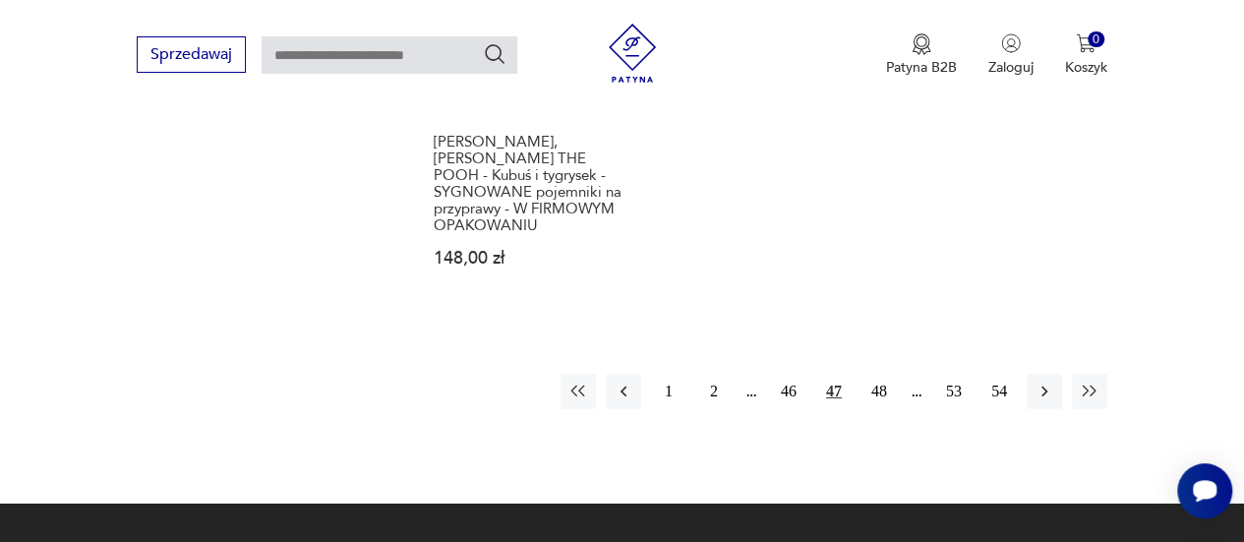
scroll to position [3013, 0]
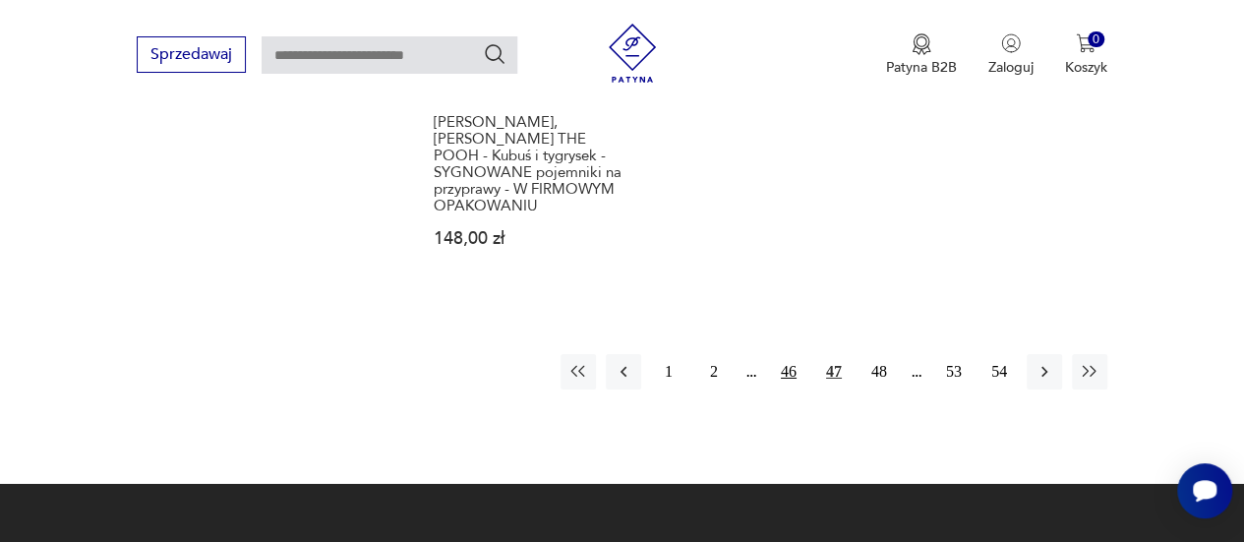
click at [793, 354] on button "46" at bounding box center [788, 371] width 35 height 35
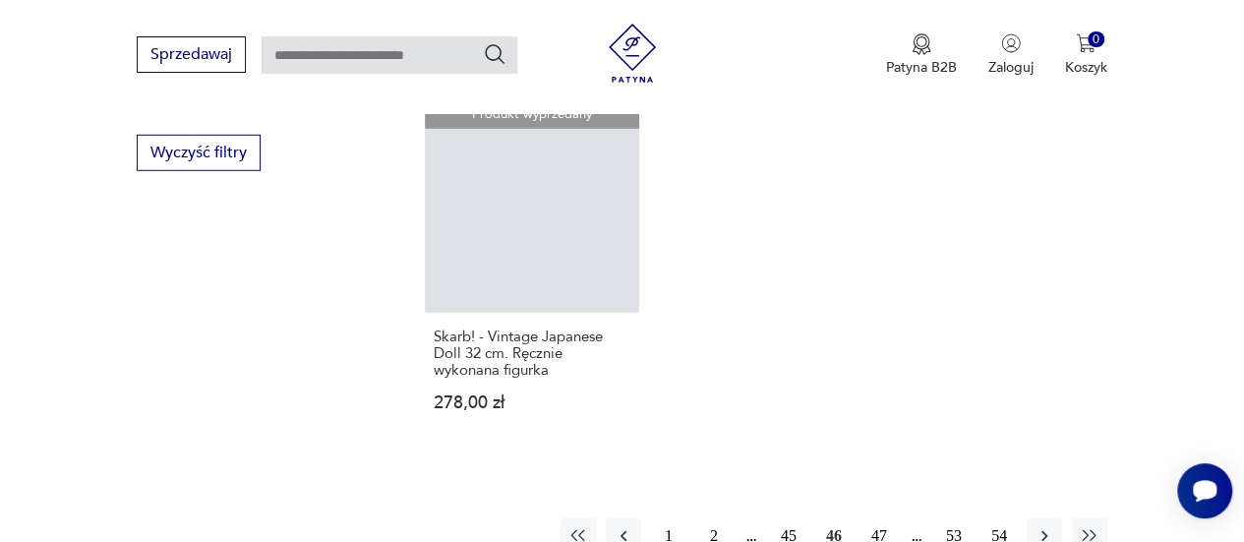
scroll to position [2882, 0]
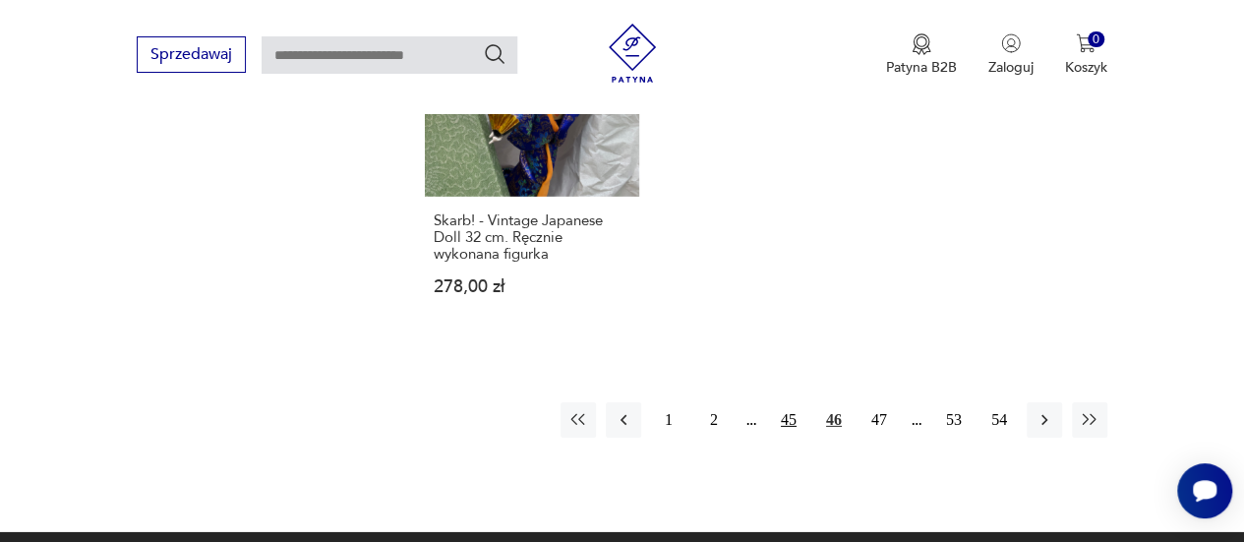
click at [783, 422] on button "45" at bounding box center [788, 419] width 35 height 35
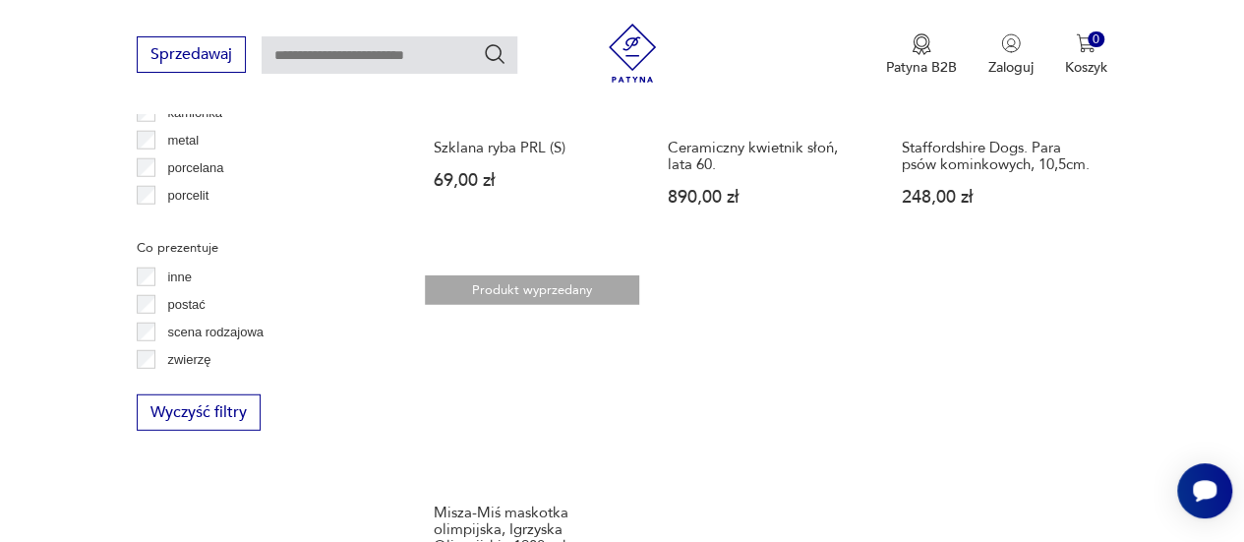
scroll to position [2685, 0]
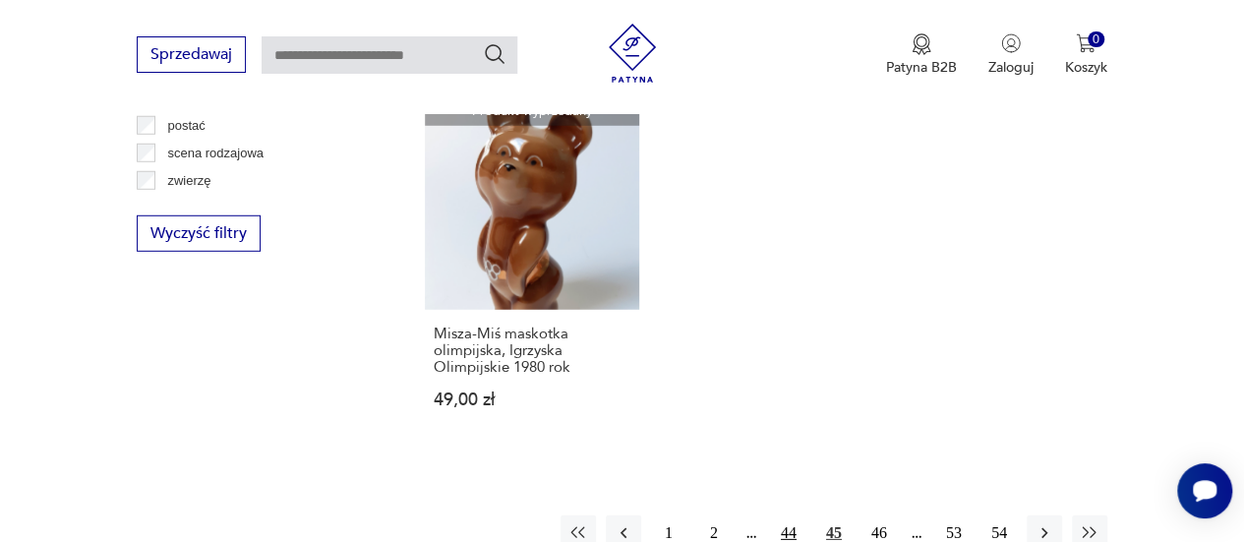
click at [779, 515] on button "44" at bounding box center [788, 532] width 35 height 35
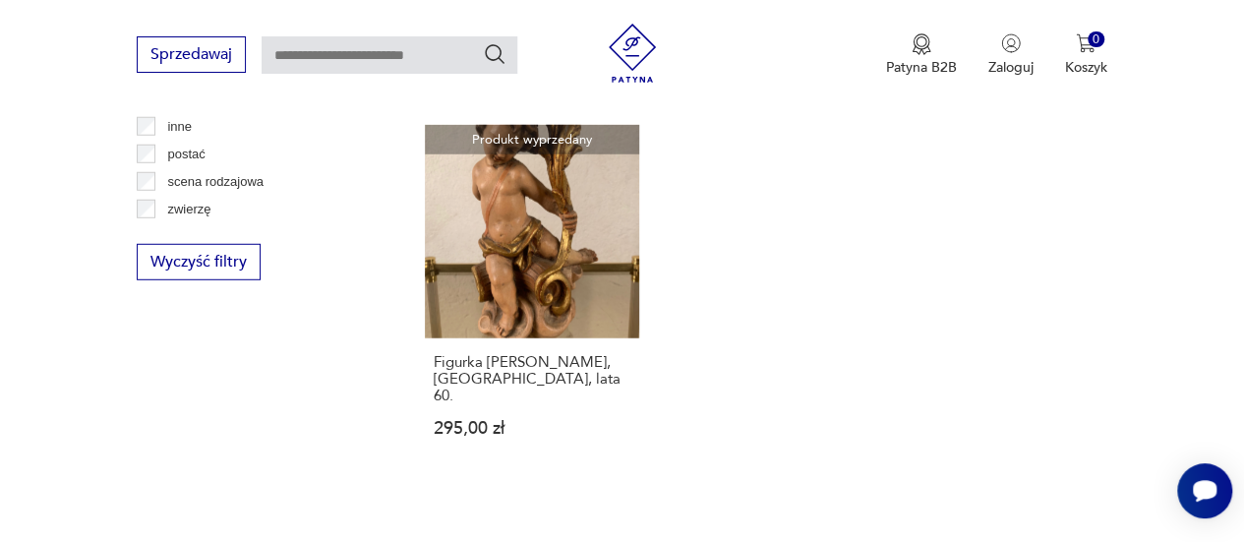
scroll to position [2783, 0]
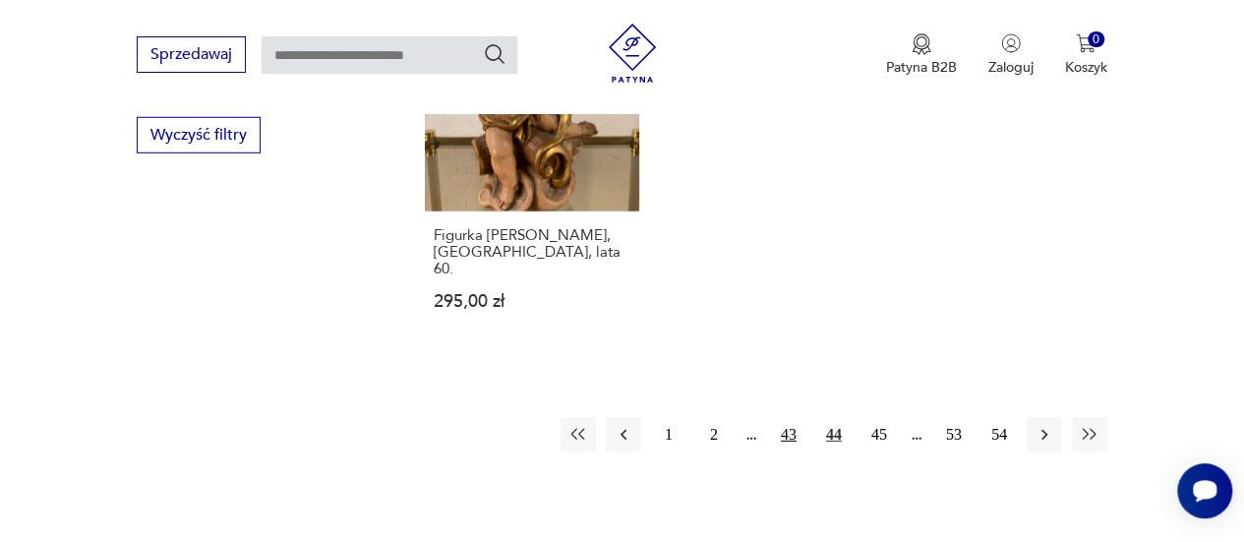
click at [791, 417] on button "43" at bounding box center [788, 434] width 35 height 35
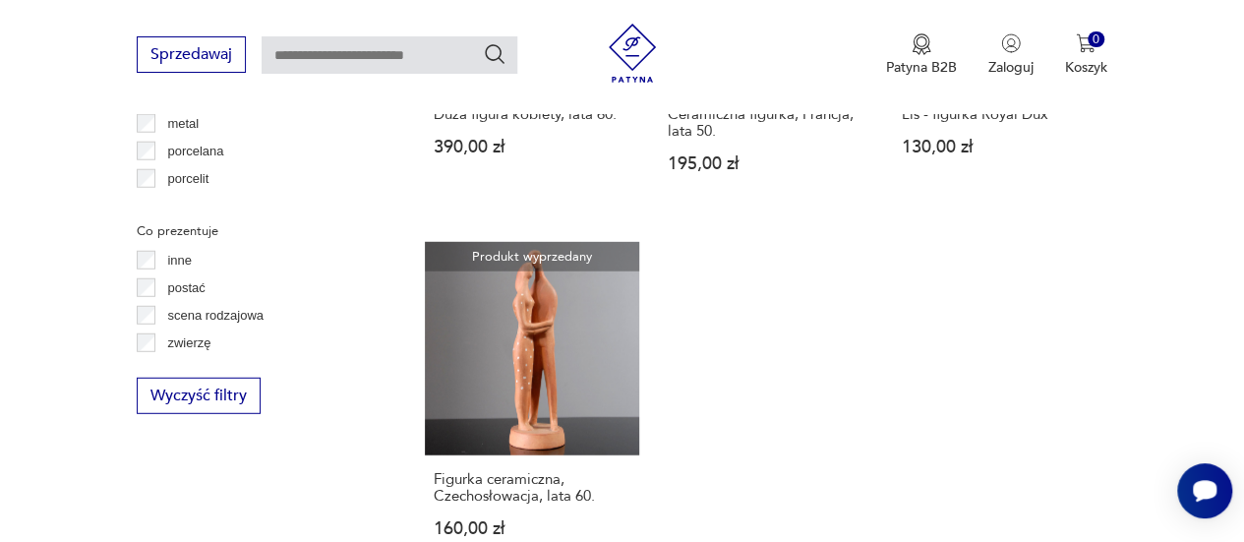
scroll to position [2718, 0]
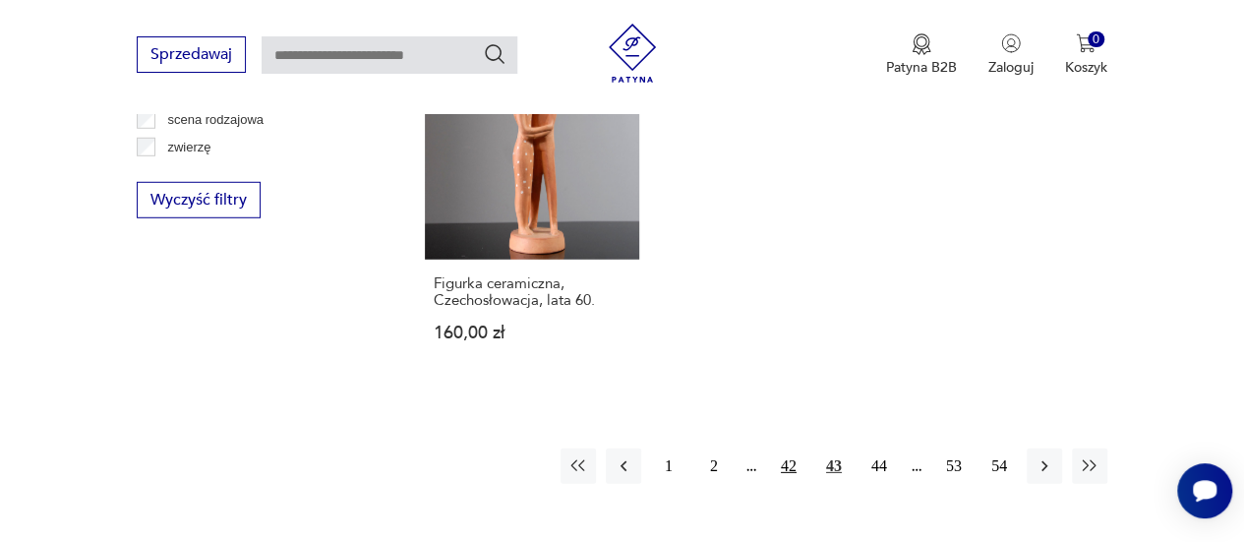
click at [784, 448] on button "42" at bounding box center [788, 465] width 35 height 35
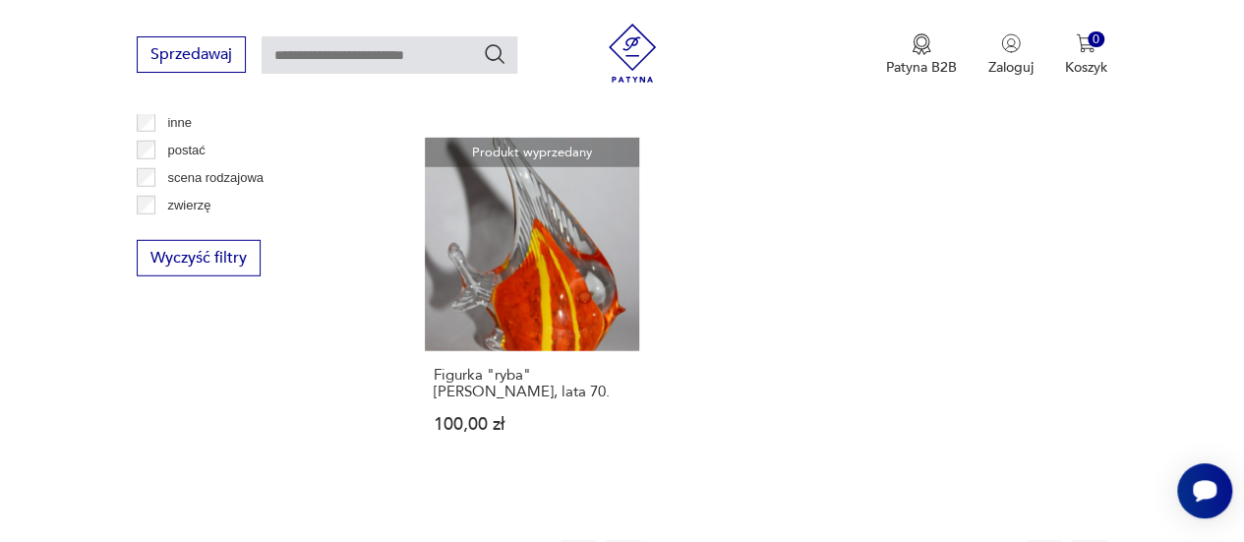
scroll to position [2849, 0]
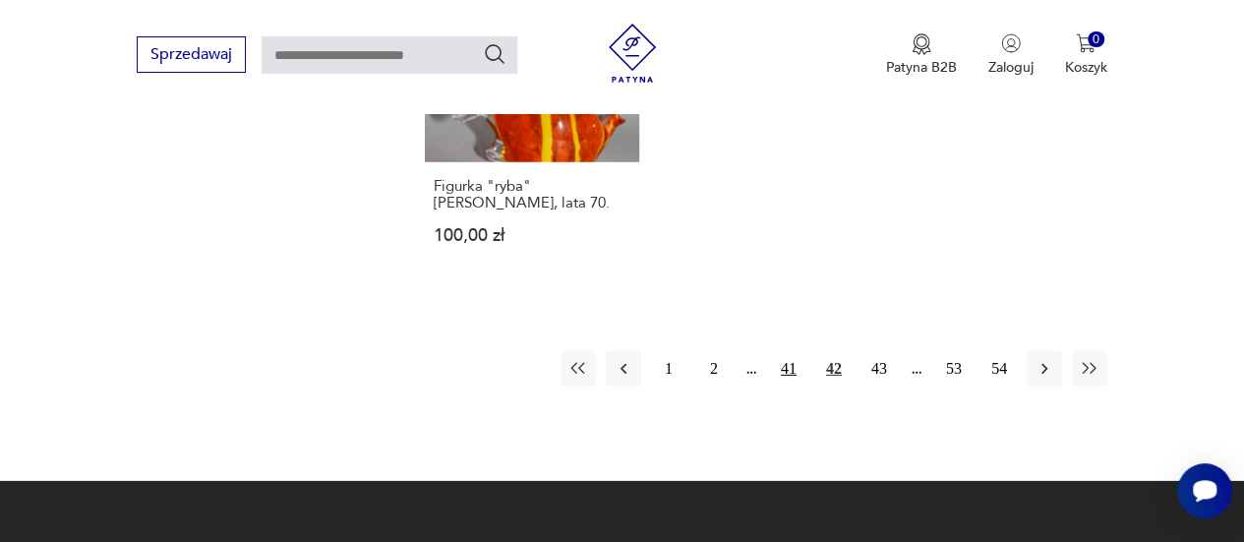
click at [791, 351] on button "41" at bounding box center [788, 368] width 35 height 35
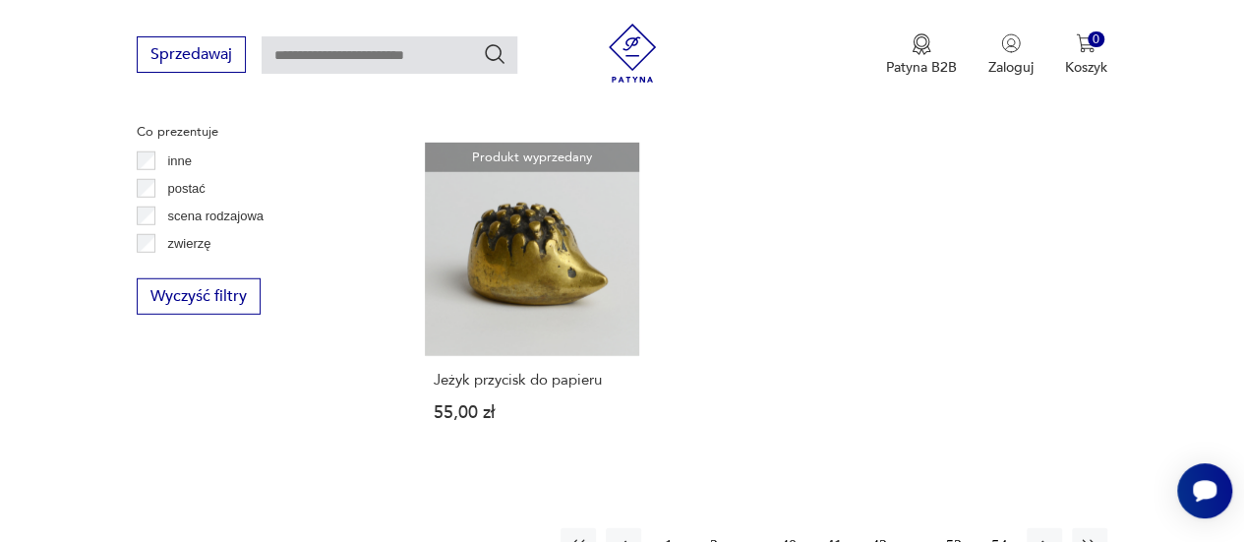
scroll to position [2817, 0]
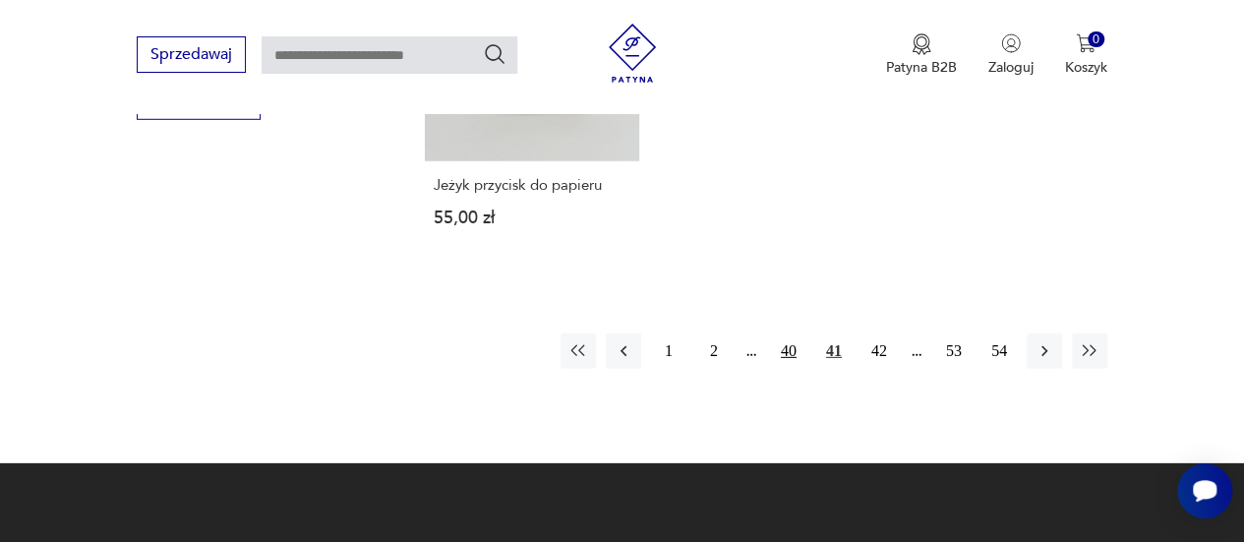
click at [797, 333] on button "40" at bounding box center [788, 350] width 35 height 35
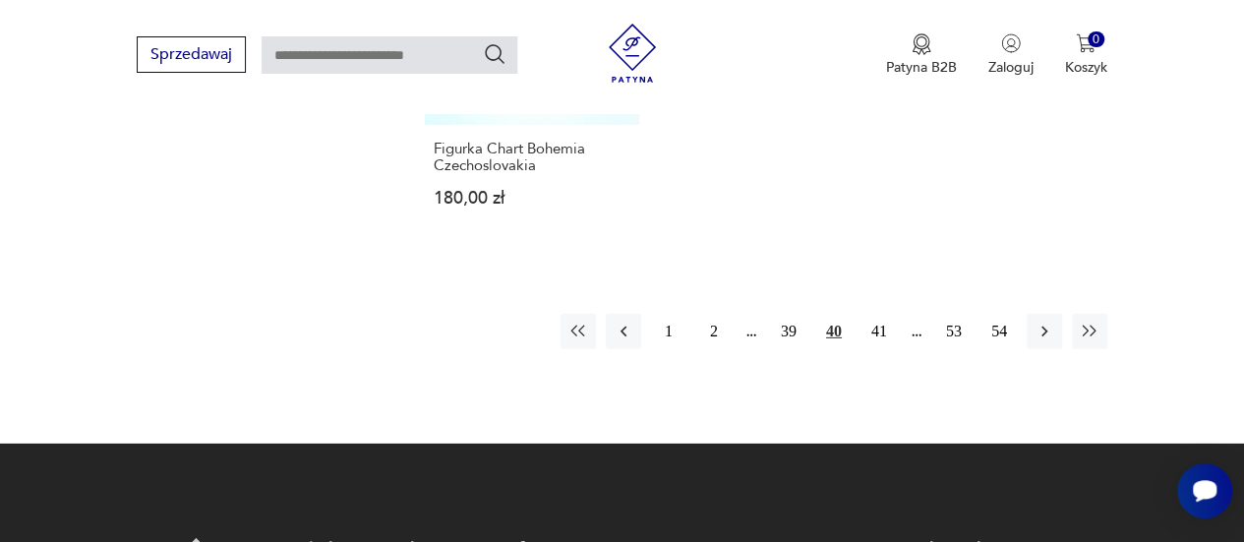
scroll to position [2915, 0]
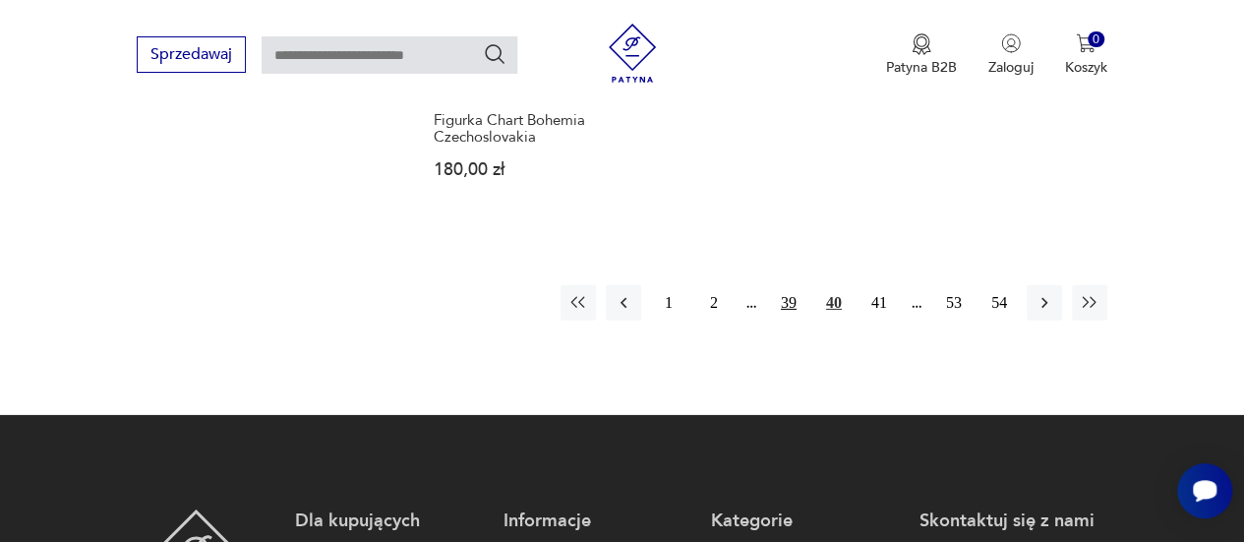
click at [788, 291] on button "39" at bounding box center [788, 302] width 35 height 35
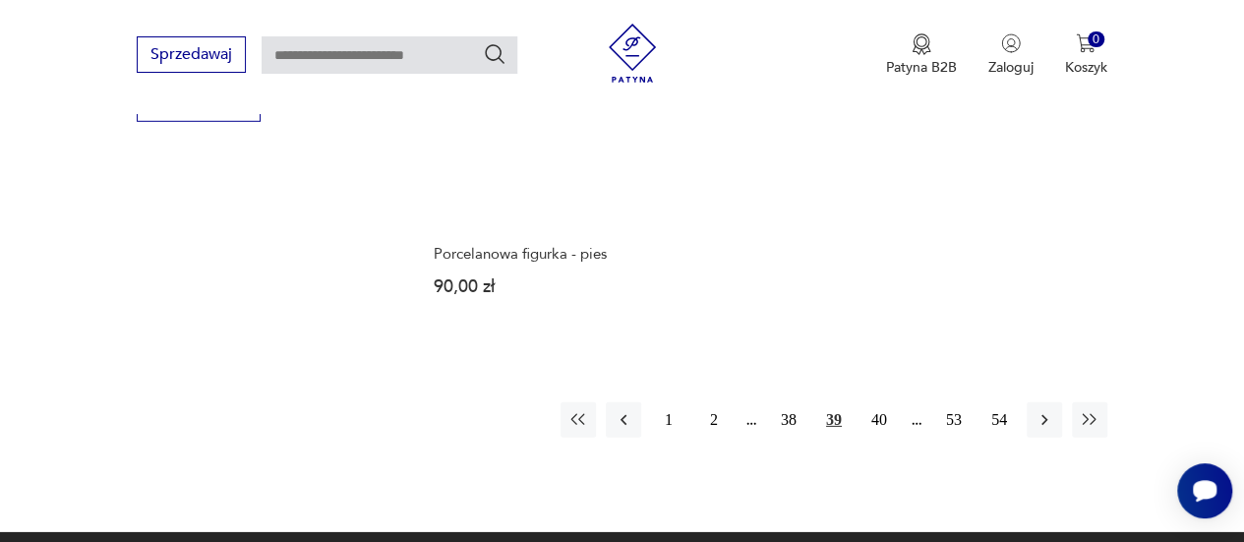
scroll to position [2817, 0]
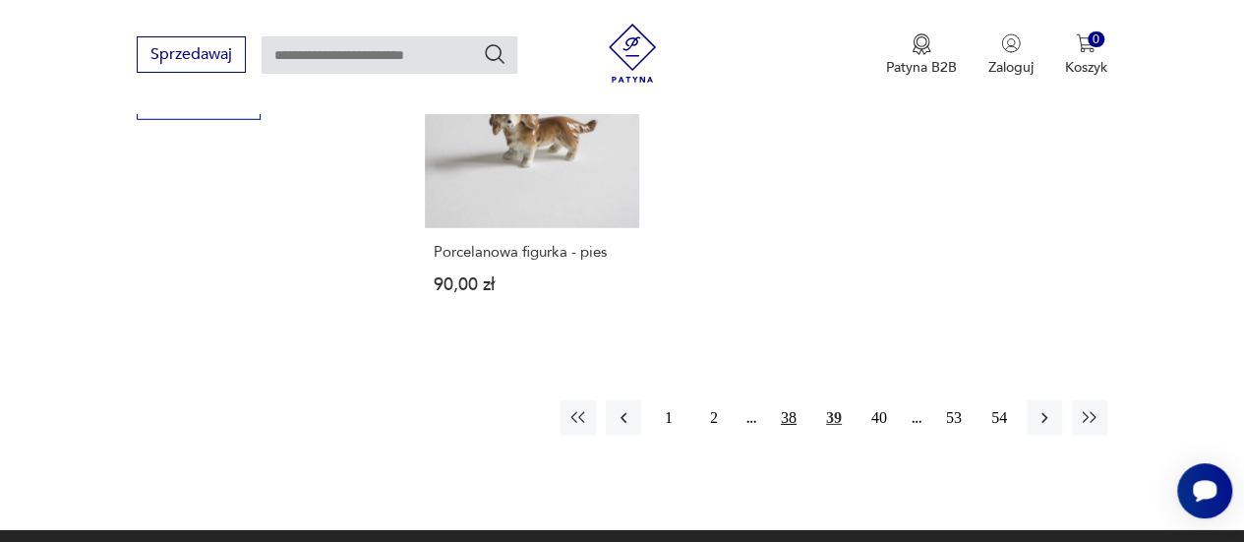
click at [779, 400] on button "38" at bounding box center [788, 417] width 35 height 35
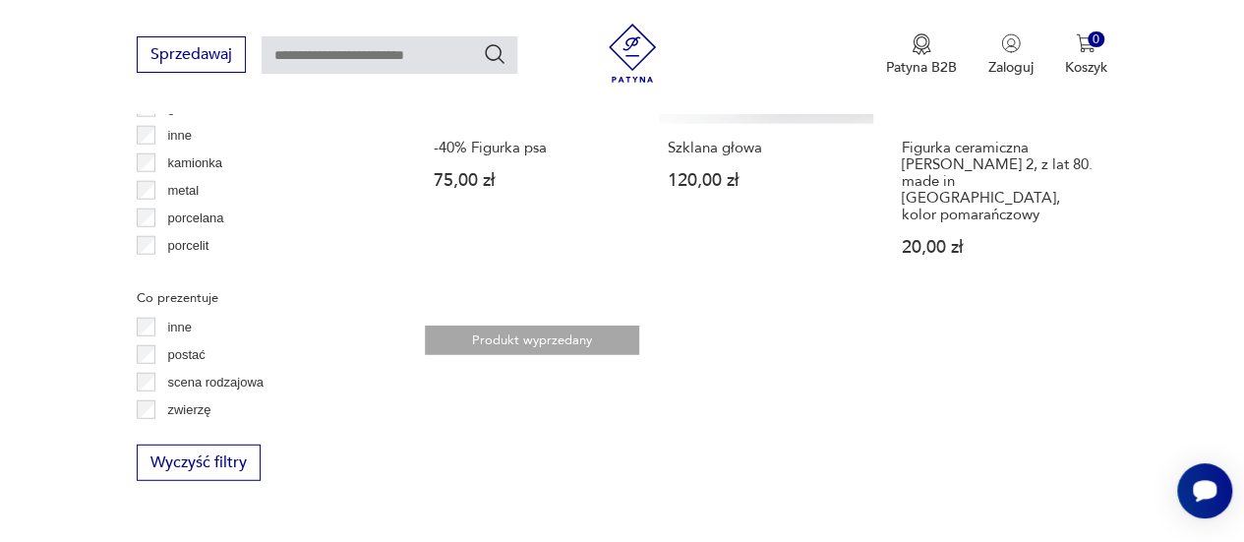
scroll to position [2685, 0]
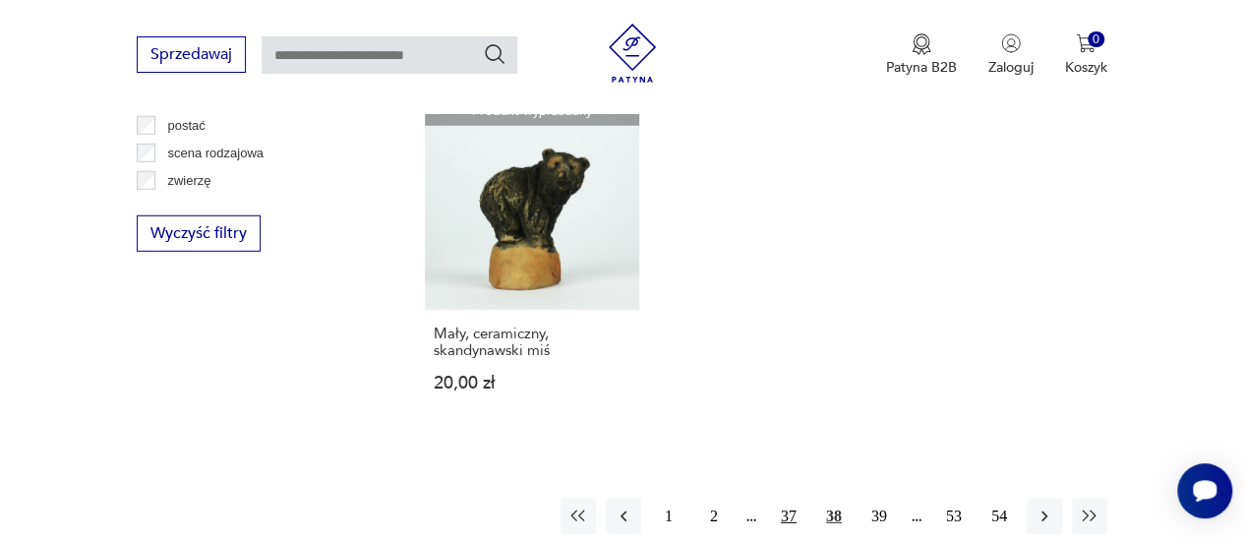
click at [785, 499] on button "37" at bounding box center [788, 516] width 35 height 35
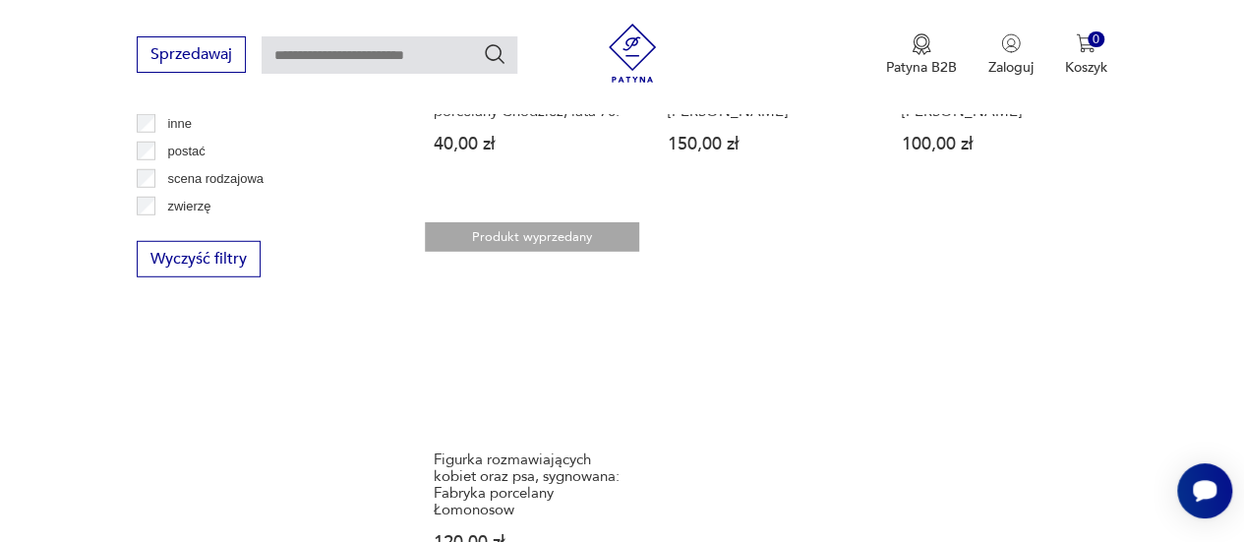
scroll to position [2817, 0]
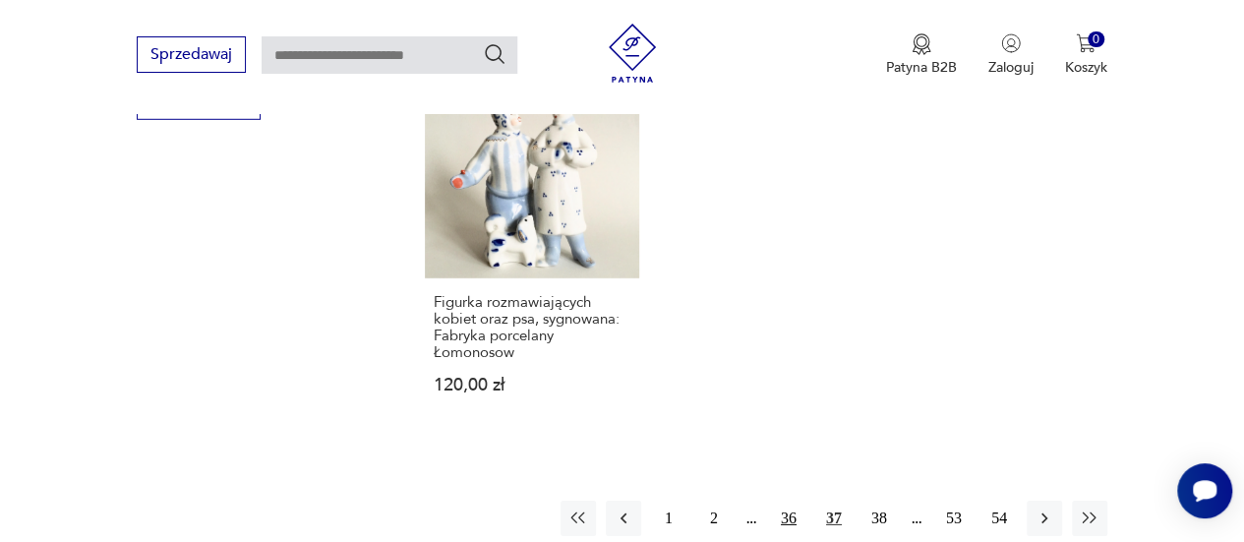
click at [786, 516] on button "36" at bounding box center [788, 518] width 35 height 35
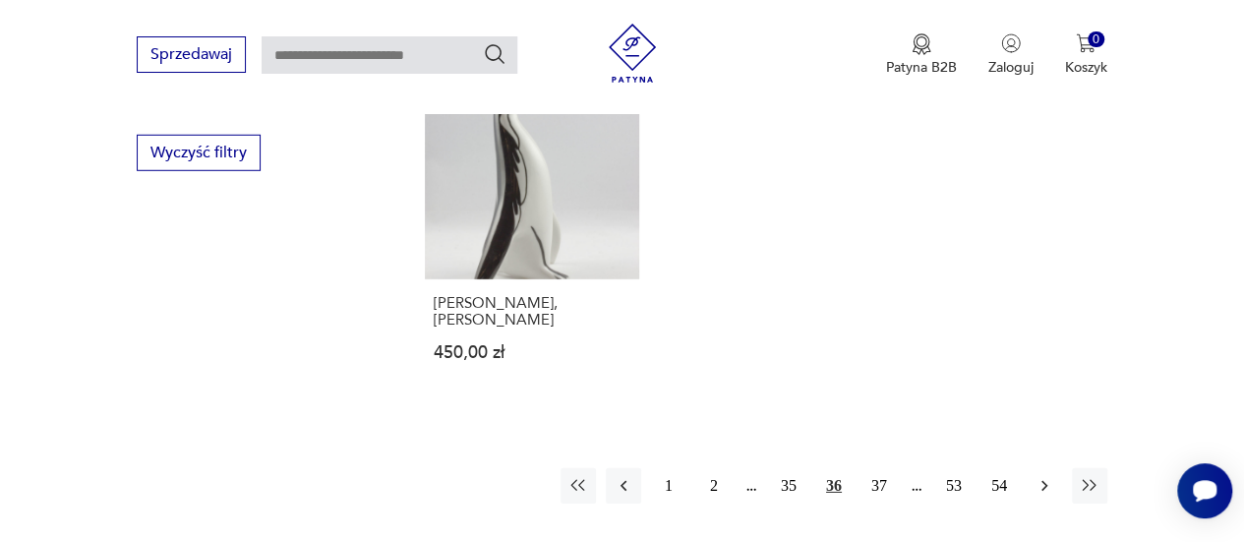
scroll to position [2849, 0]
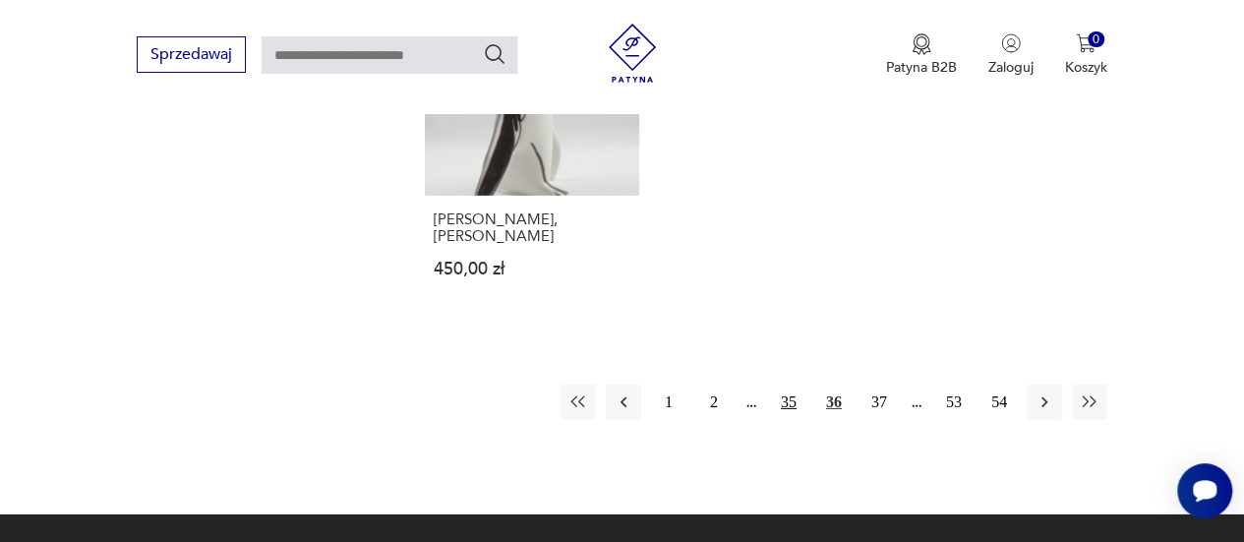
click at [795, 385] on button "35" at bounding box center [788, 402] width 35 height 35
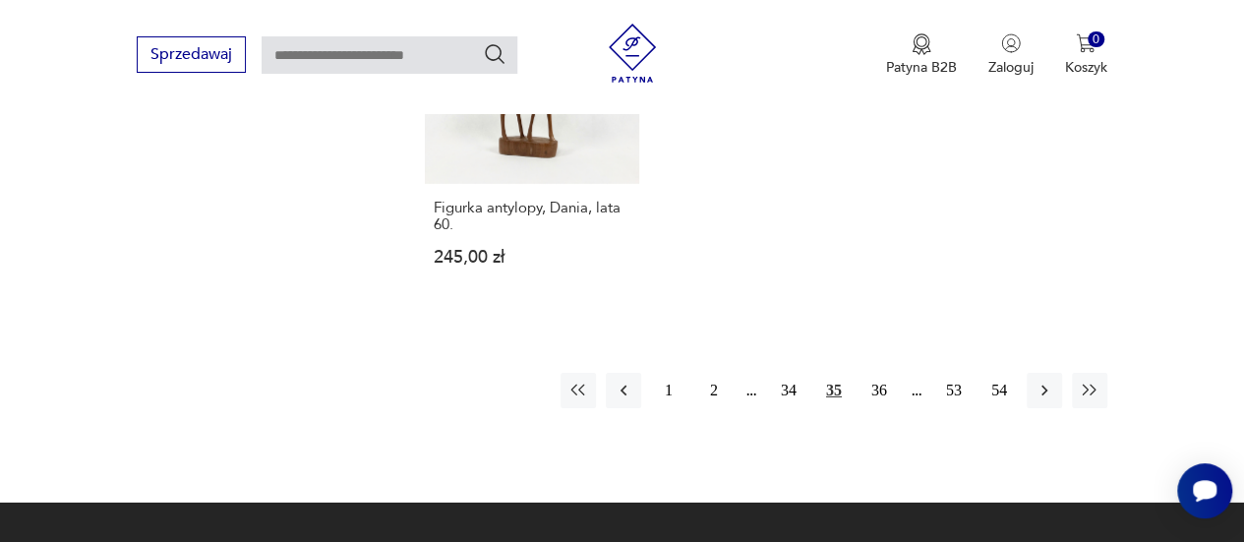
scroll to position [2915, 0]
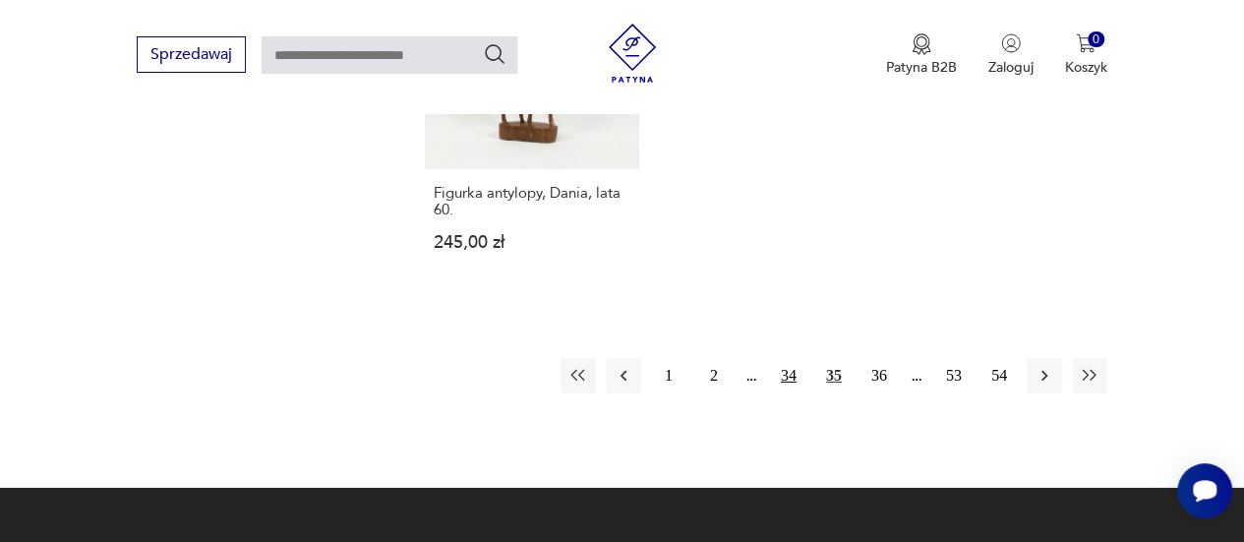
click at [789, 358] on button "34" at bounding box center [788, 375] width 35 height 35
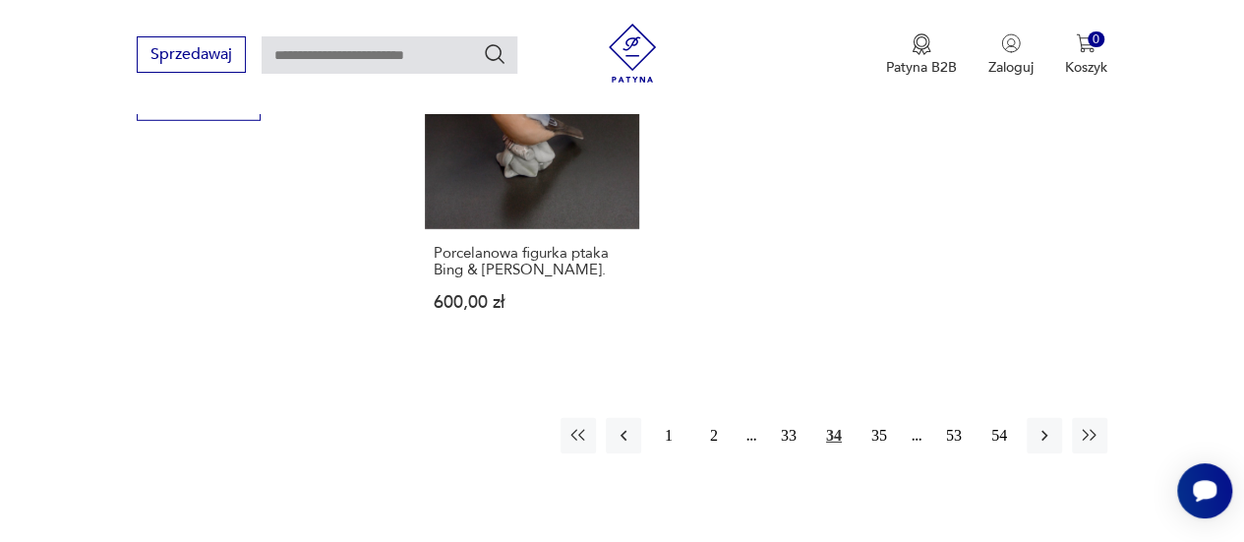
scroll to position [2817, 0]
click at [791, 417] on button "33" at bounding box center [788, 434] width 35 height 35
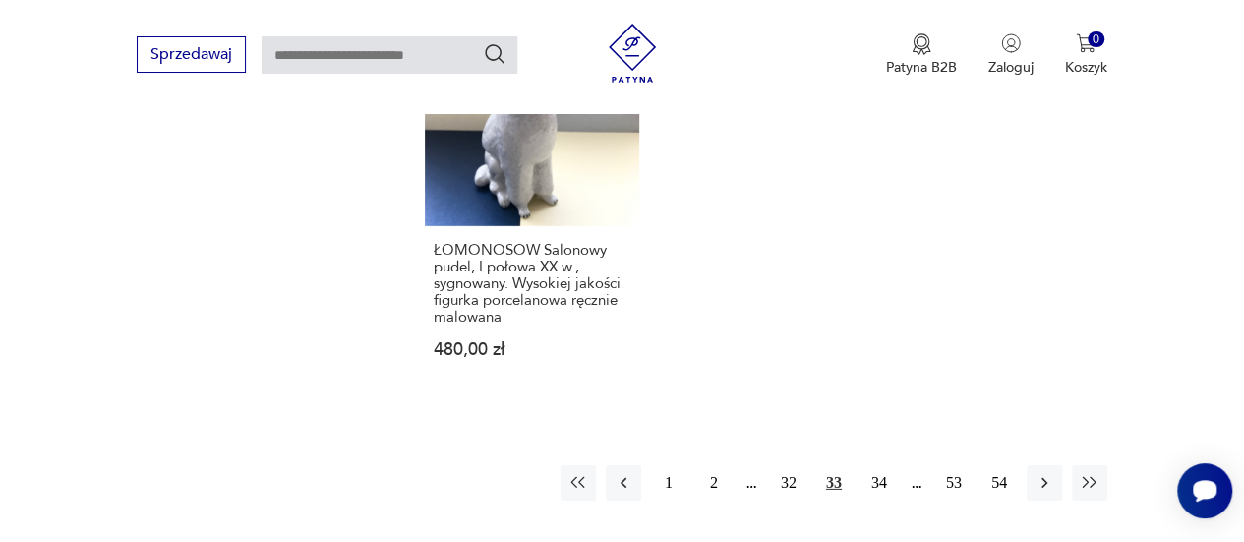
scroll to position [2882, 0]
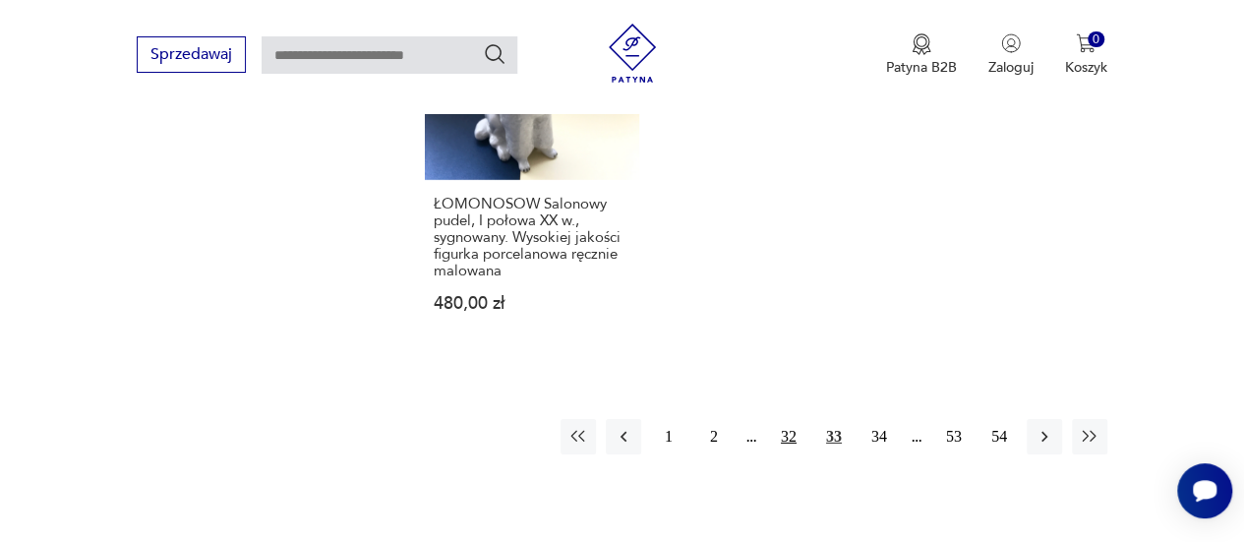
click at [789, 432] on button "32" at bounding box center [788, 436] width 35 height 35
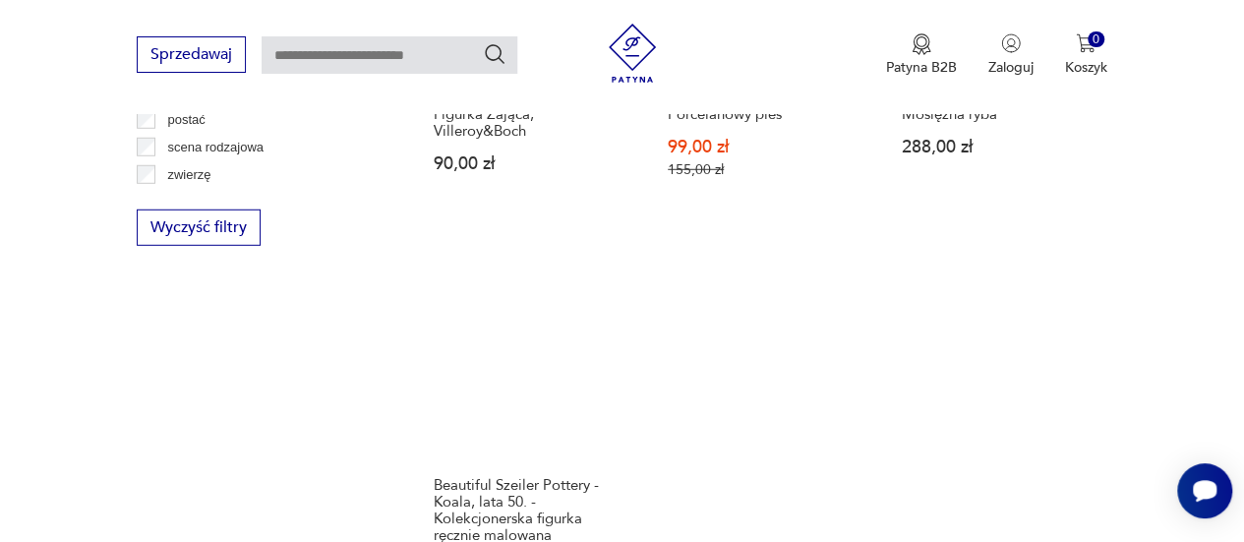
scroll to position [2849, 0]
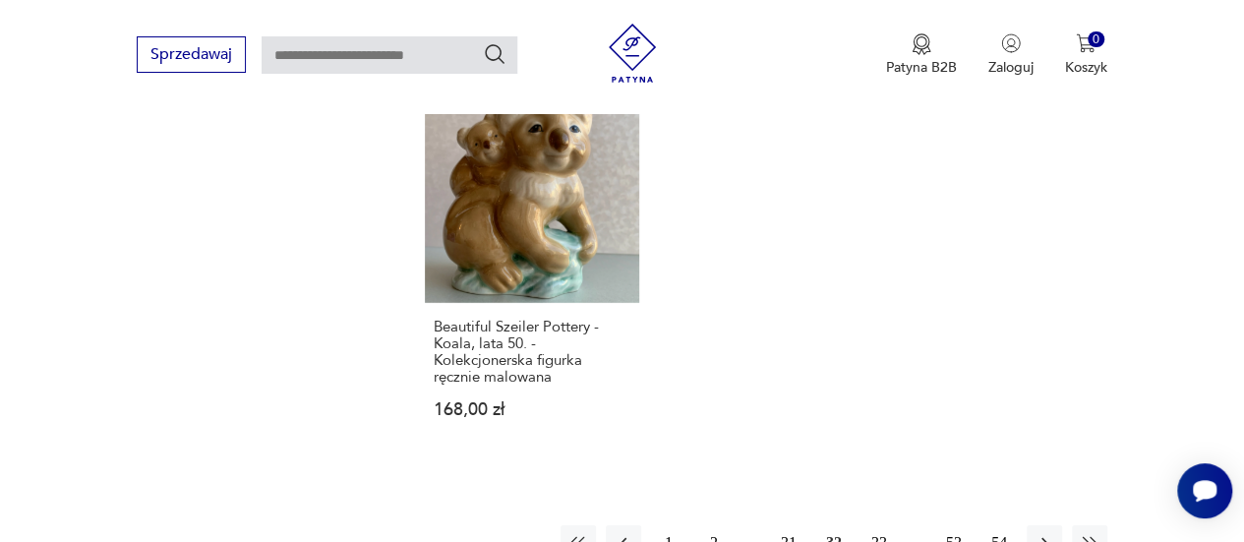
click at [788, 525] on button "31" at bounding box center [788, 542] width 35 height 35
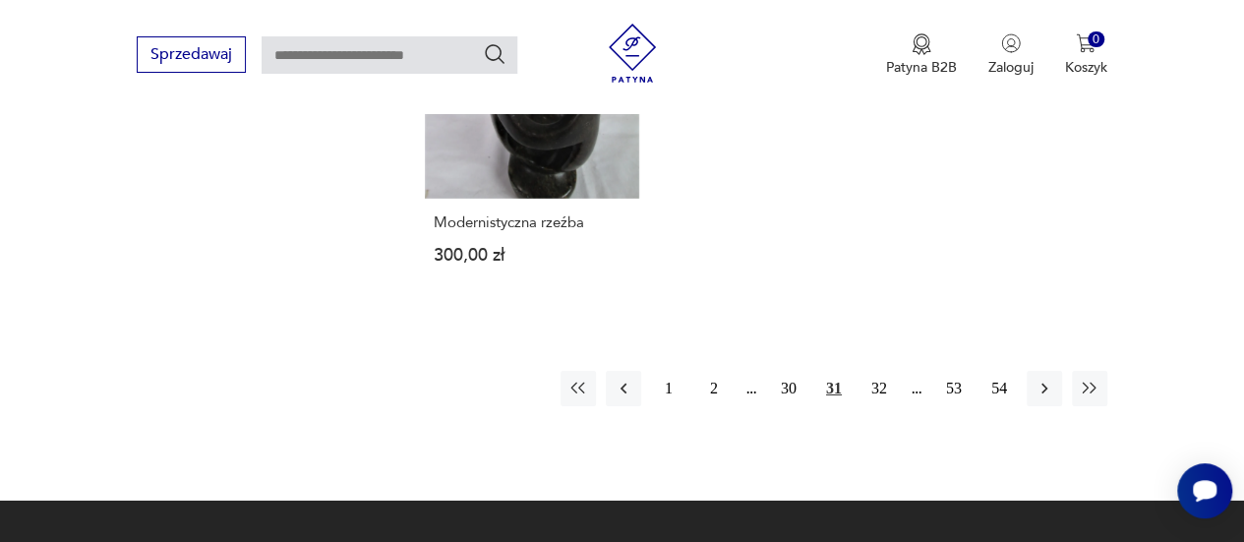
scroll to position [3046, 0]
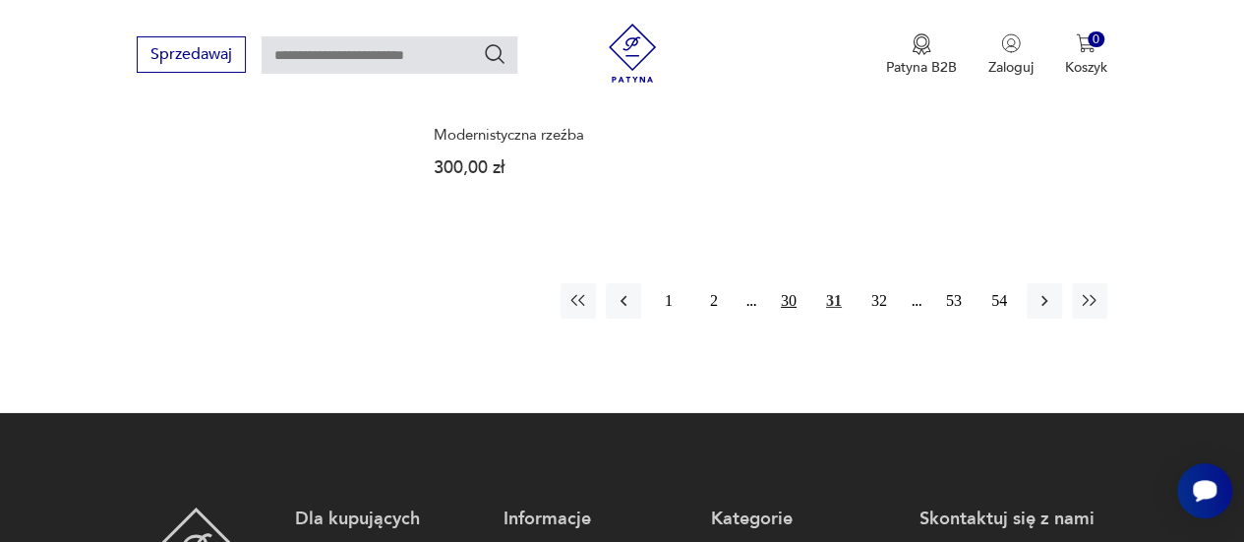
click at [788, 283] on button "30" at bounding box center [788, 300] width 35 height 35
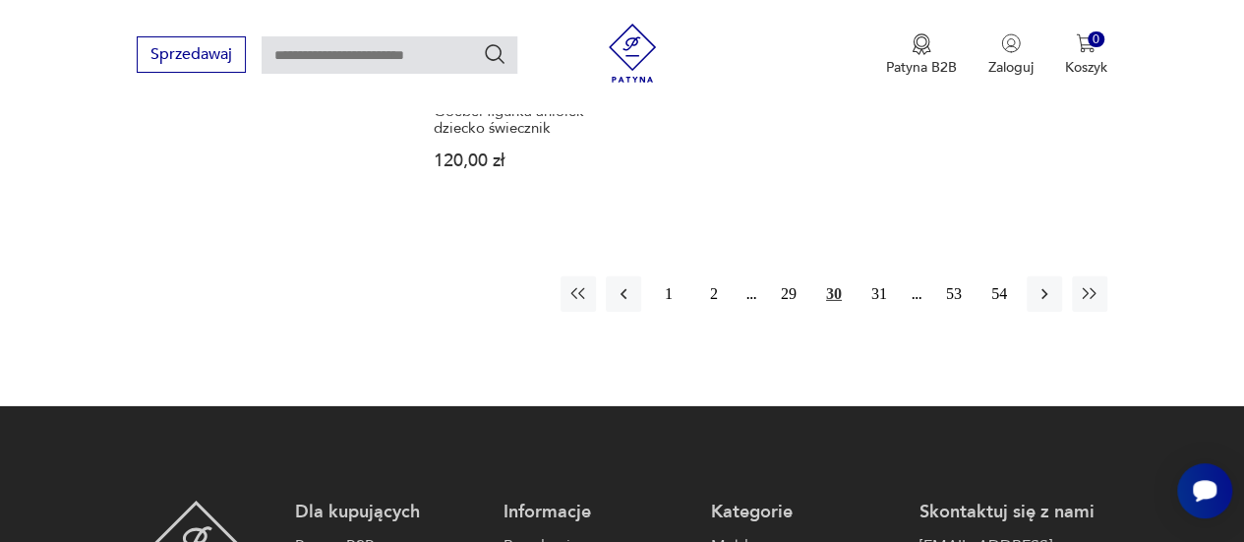
scroll to position [2980, 0]
click at [785, 276] on button "29" at bounding box center [788, 293] width 35 height 35
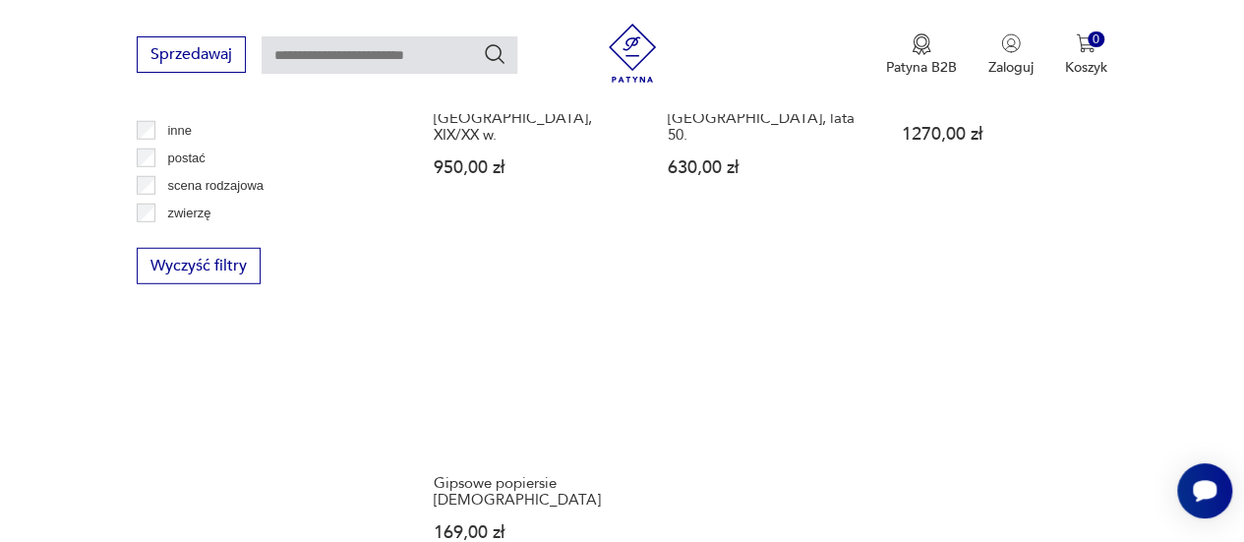
scroll to position [2915, 0]
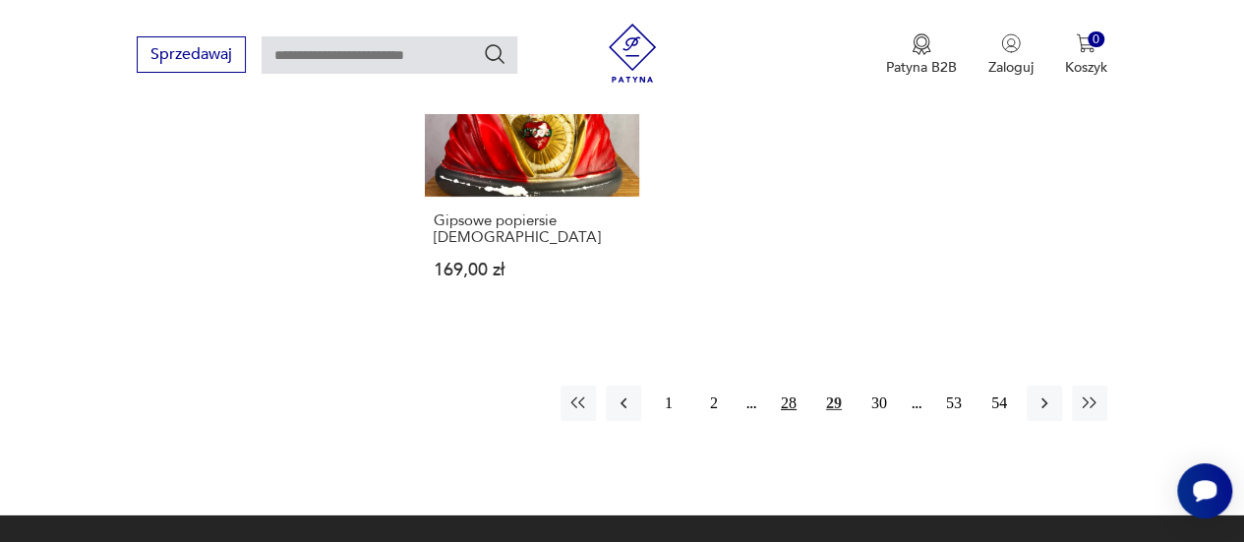
click at [791, 386] on button "28" at bounding box center [788, 403] width 35 height 35
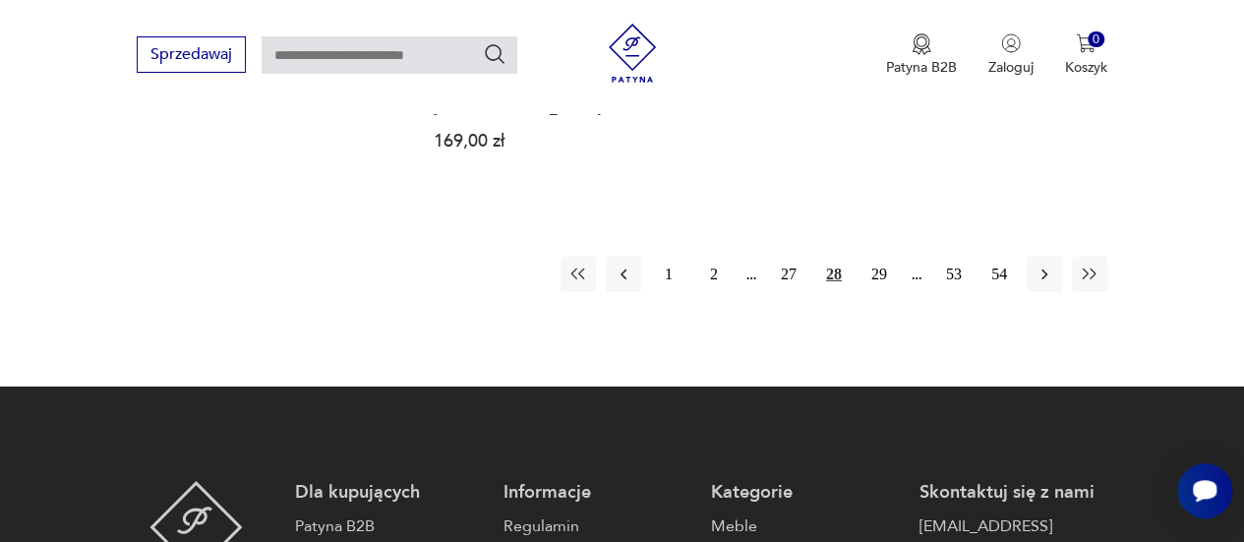
scroll to position [3046, 0]
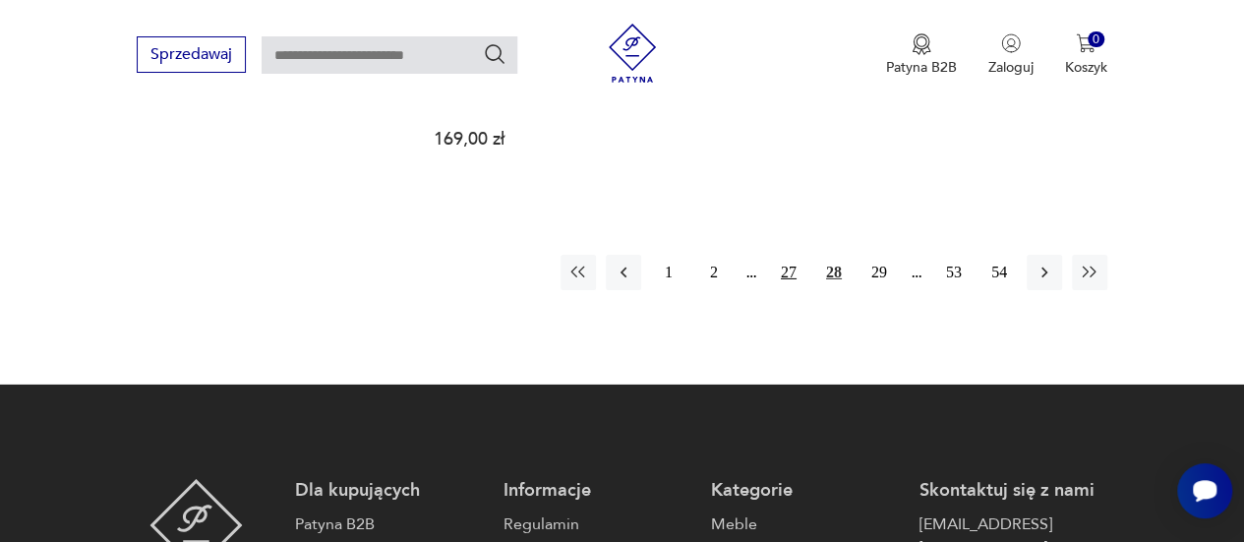
click at [791, 255] on button "27" at bounding box center [788, 272] width 35 height 35
click at [834, 255] on button "27" at bounding box center [833, 272] width 35 height 35
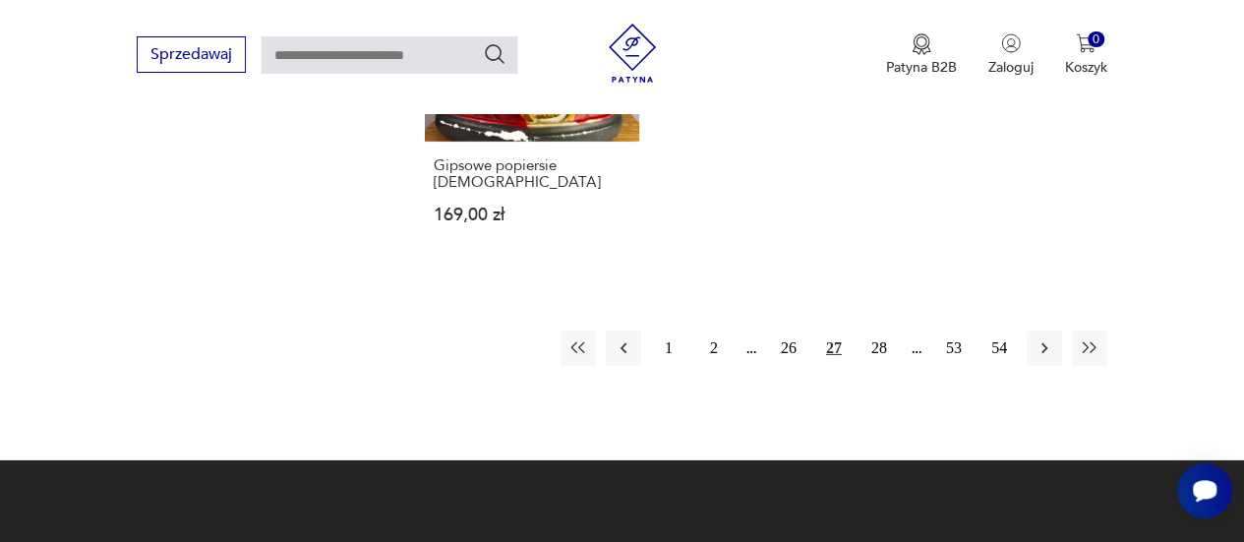
scroll to position [3078, 0]
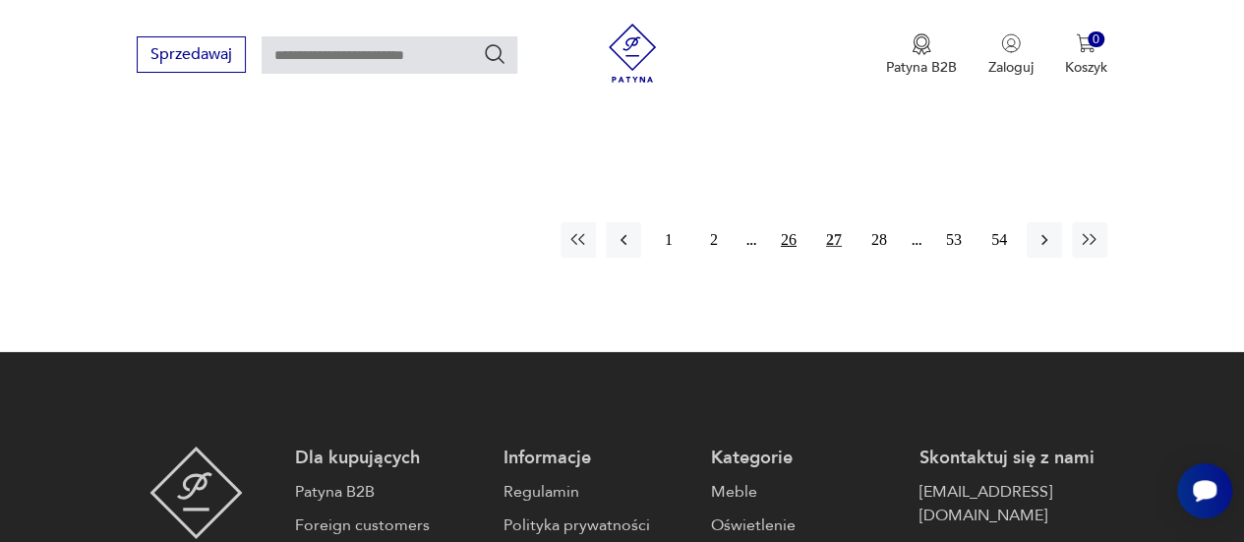
click at [791, 222] on button "26" at bounding box center [788, 239] width 35 height 35
click at [791, 222] on button "25" at bounding box center [788, 239] width 35 height 35
click at [791, 222] on button "24" at bounding box center [788, 239] width 35 height 35
click at [791, 222] on button "22" at bounding box center [788, 239] width 35 height 35
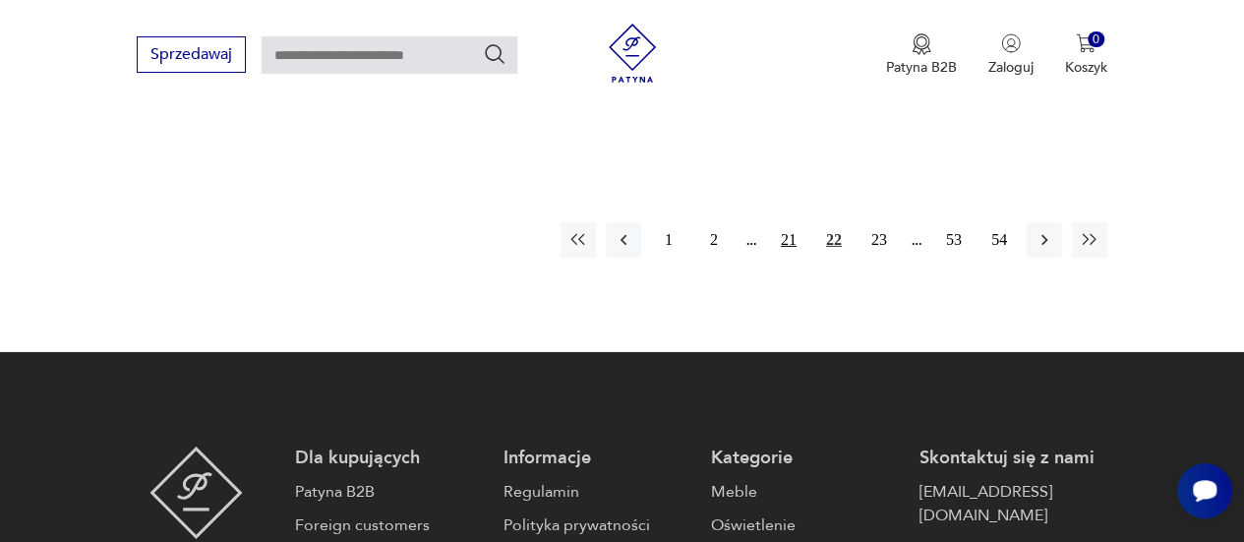
click at [791, 222] on button "21" at bounding box center [788, 239] width 35 height 35
click at [791, 222] on button "20" at bounding box center [788, 239] width 35 height 35
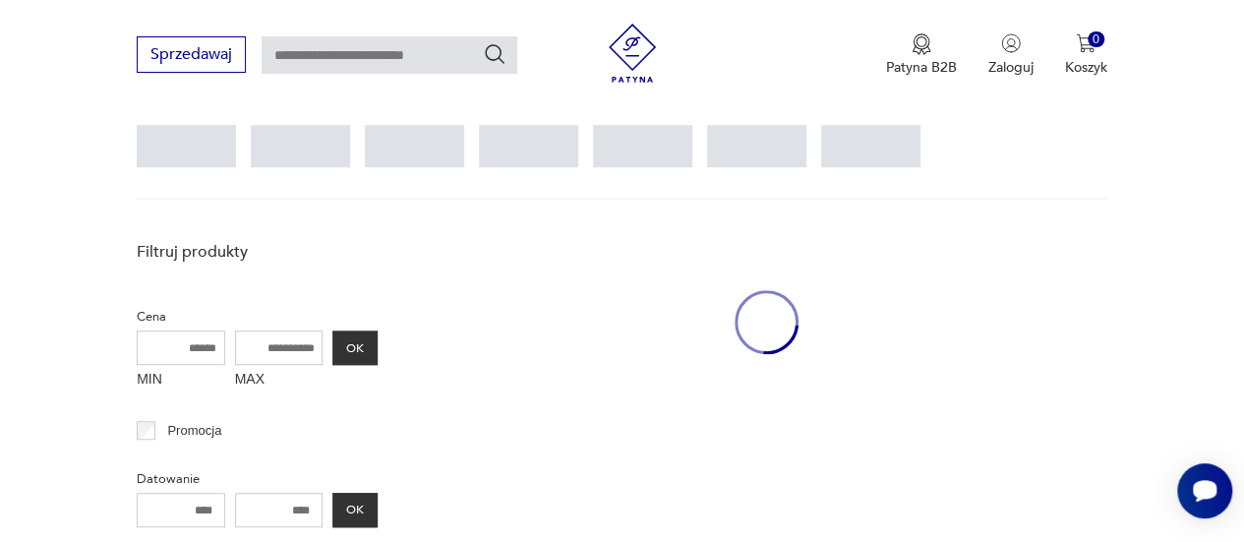
scroll to position [521, 0]
